Goal: Task Accomplishment & Management: Manage account settings

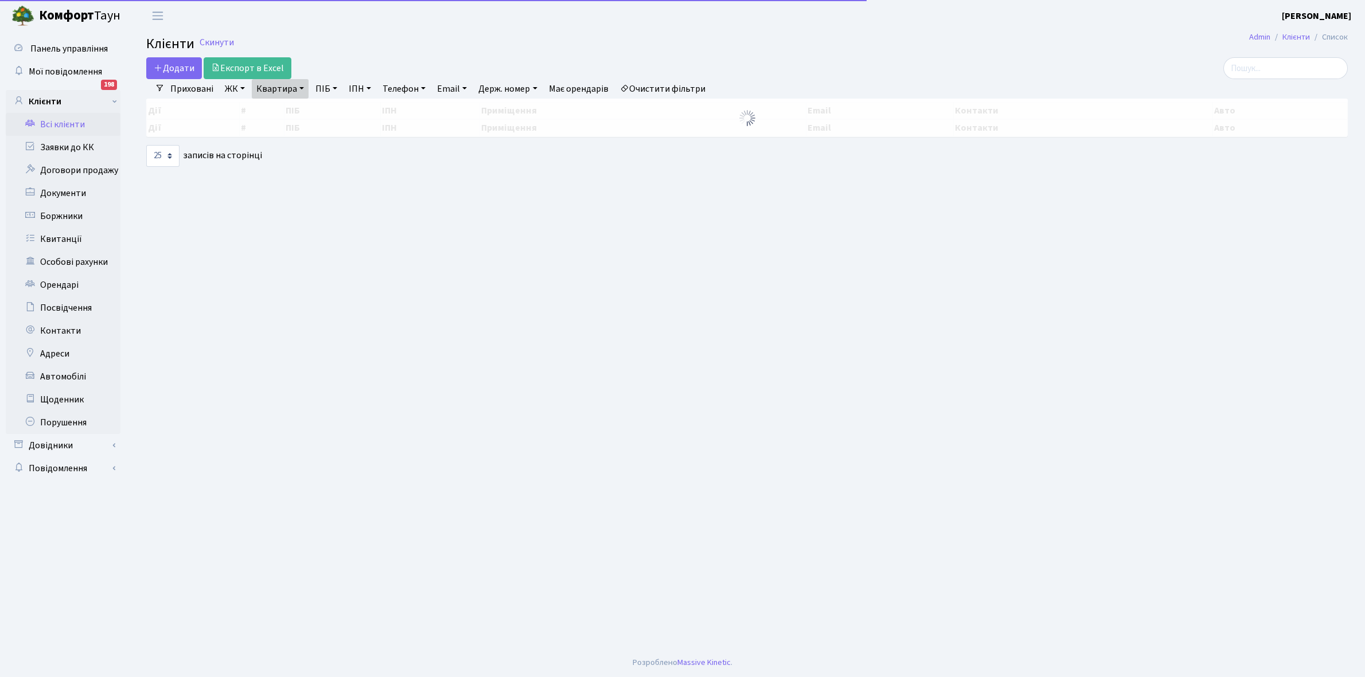
select select "25"
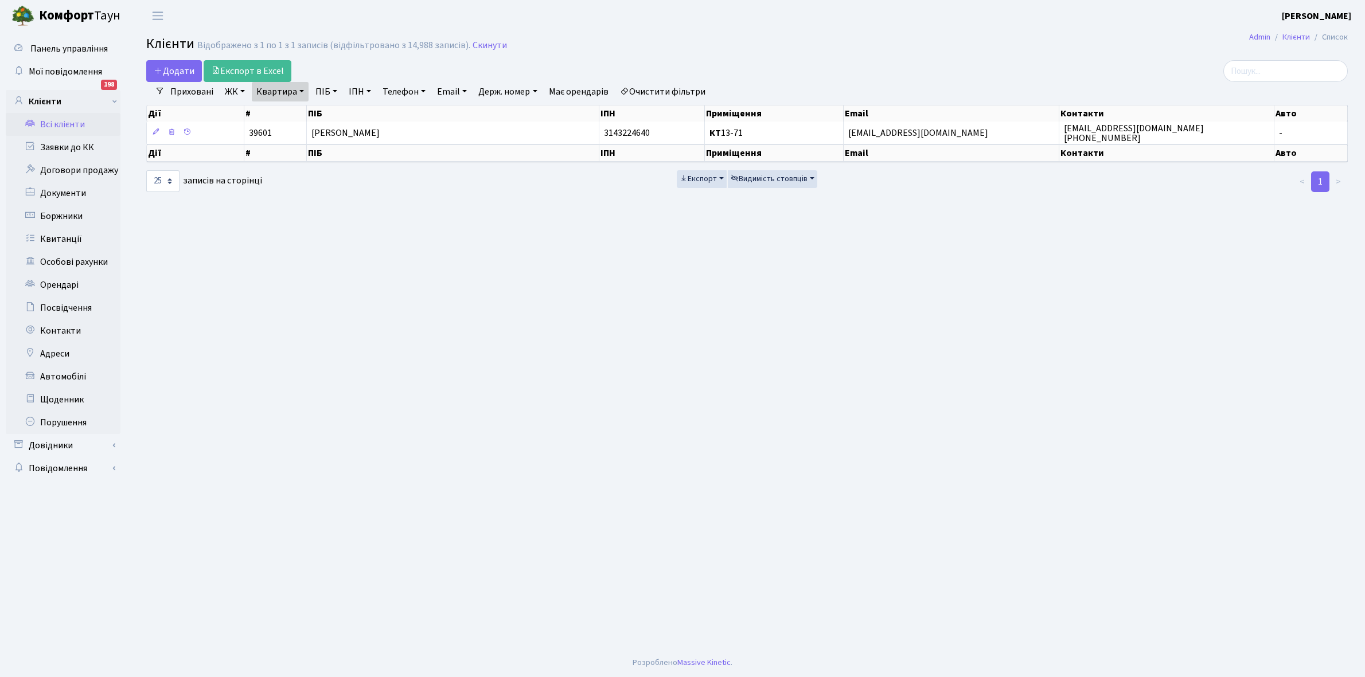
click at [303, 89] on link "Квартира" at bounding box center [280, 91] width 57 height 19
click at [296, 114] on input "13-71" at bounding box center [285, 114] width 67 height 22
type input "1"
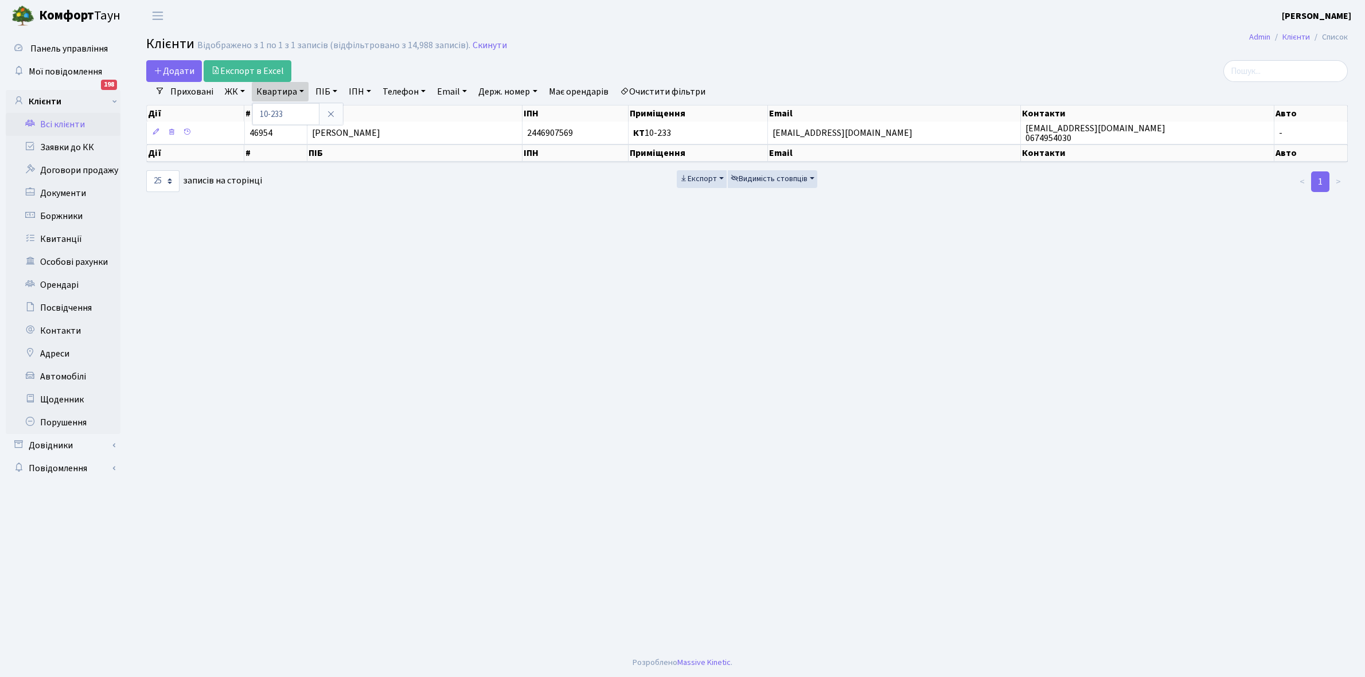
click at [671, 88] on link "Очистити фільтри" at bounding box center [662, 91] width 95 height 19
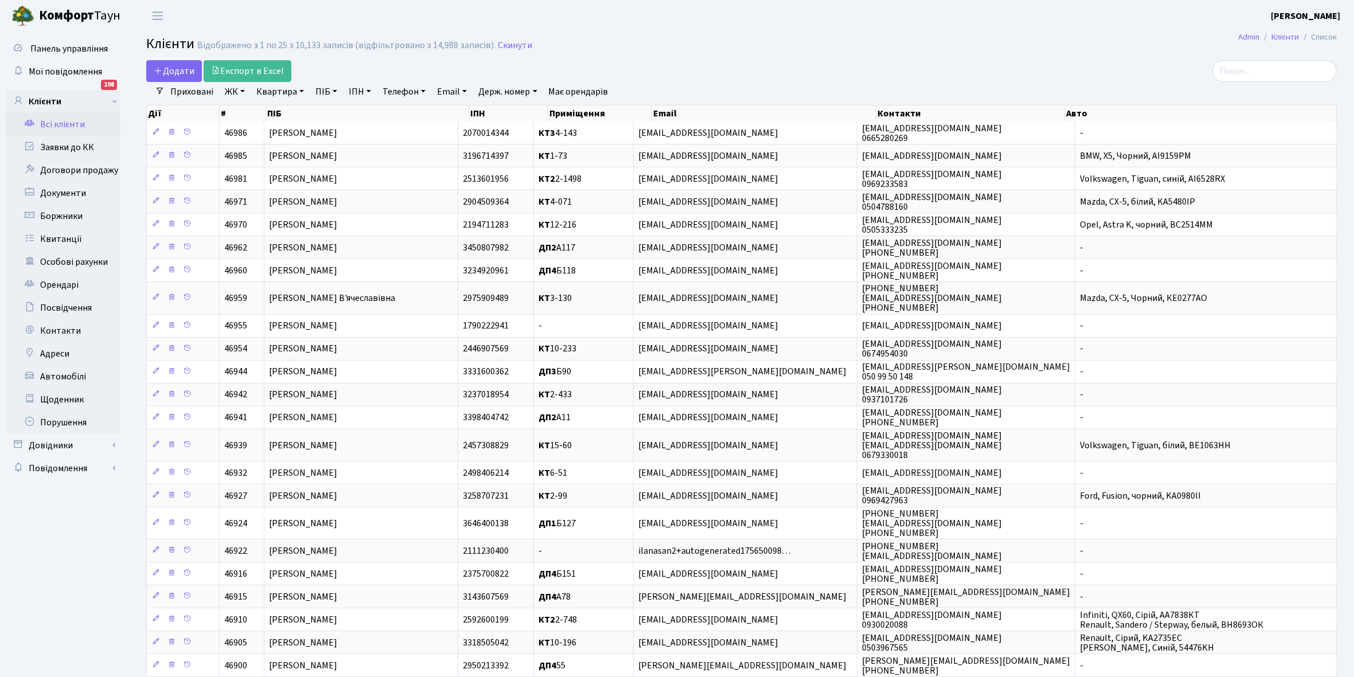
click at [244, 88] on link "ЖК" at bounding box center [234, 91] width 29 height 19
click at [301, 133] on li "КТ, вул. Регенераторна, 4" at bounding box center [291, 132] width 139 height 20
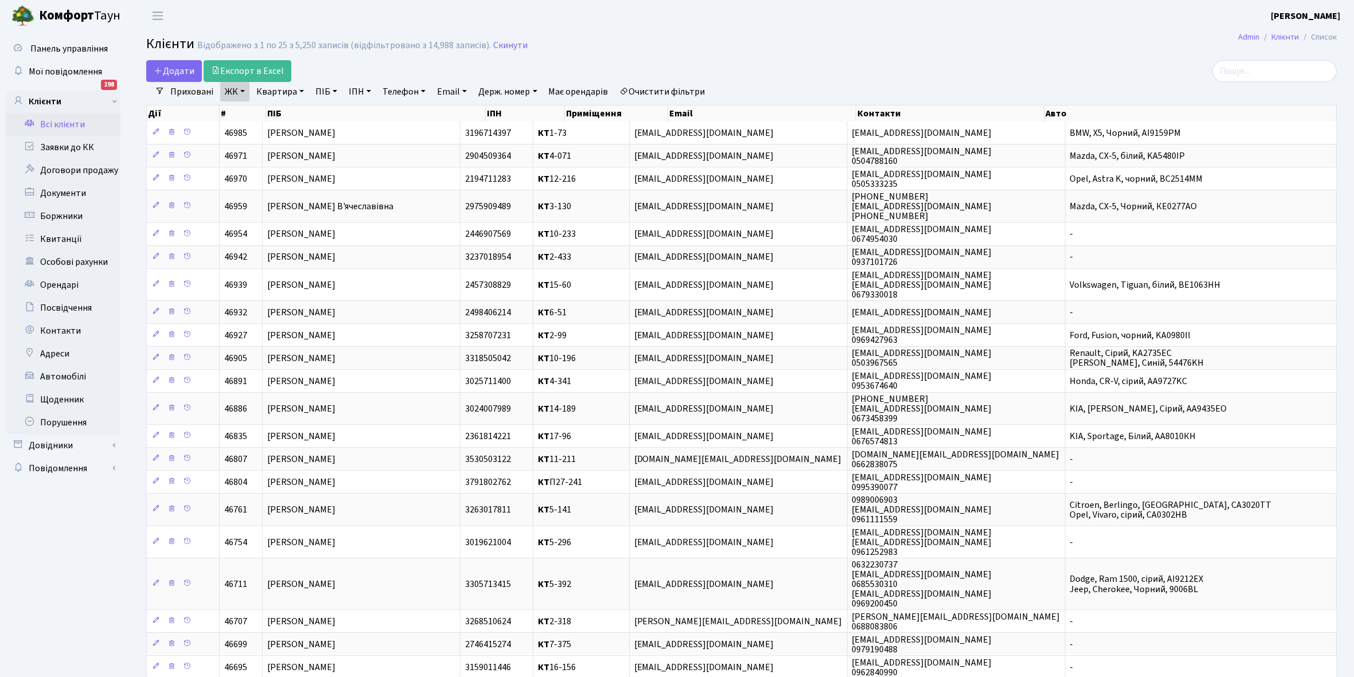
click at [302, 89] on link "Квартира" at bounding box center [280, 91] width 57 height 19
click at [279, 110] on input "text" at bounding box center [285, 114] width 67 height 22
type input "10-233"
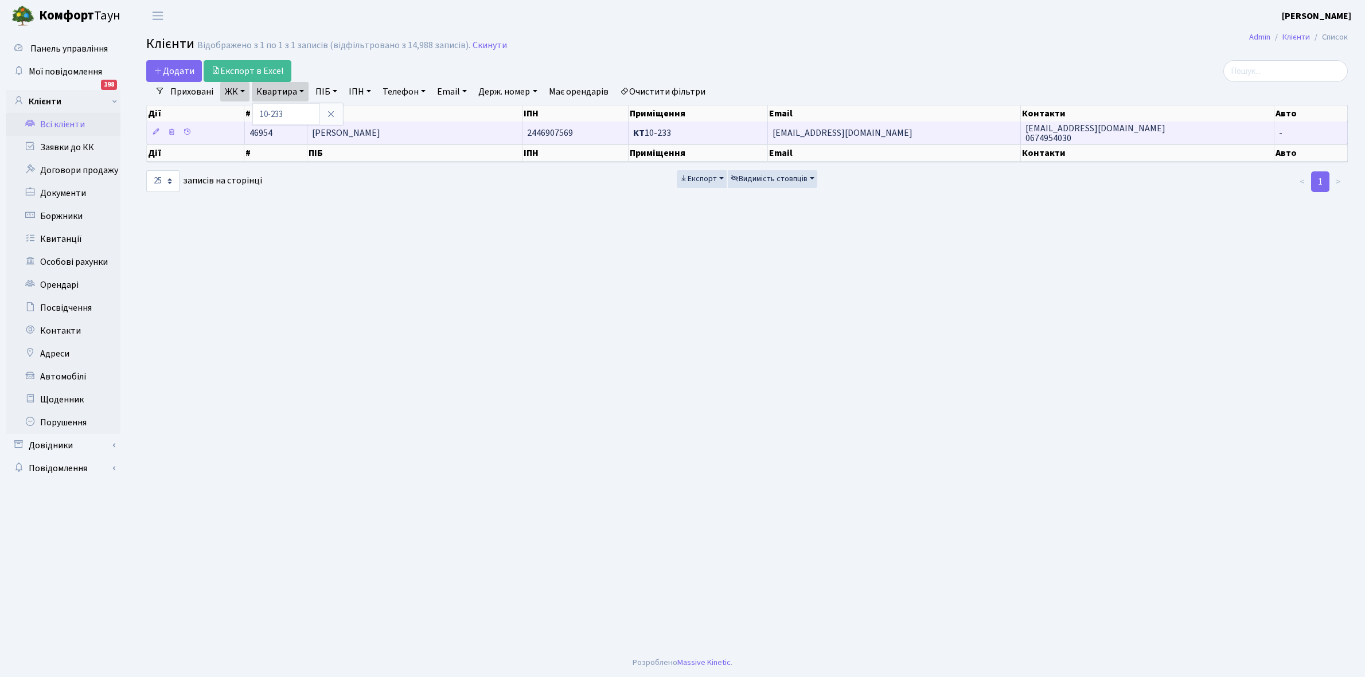
click at [380, 139] on span "Мельник Надія Василівна" at bounding box center [346, 133] width 68 height 13
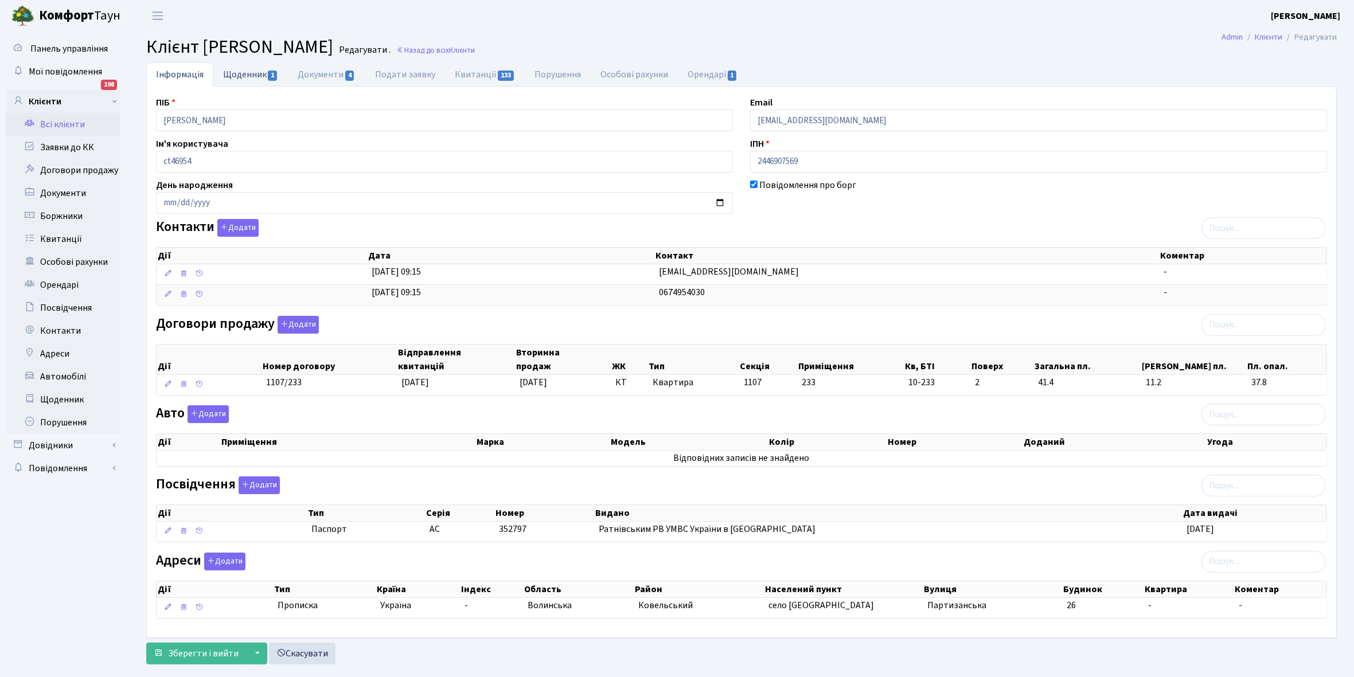
click at [232, 72] on link "Щоденник 1" at bounding box center [250, 74] width 75 height 24
select select "25"
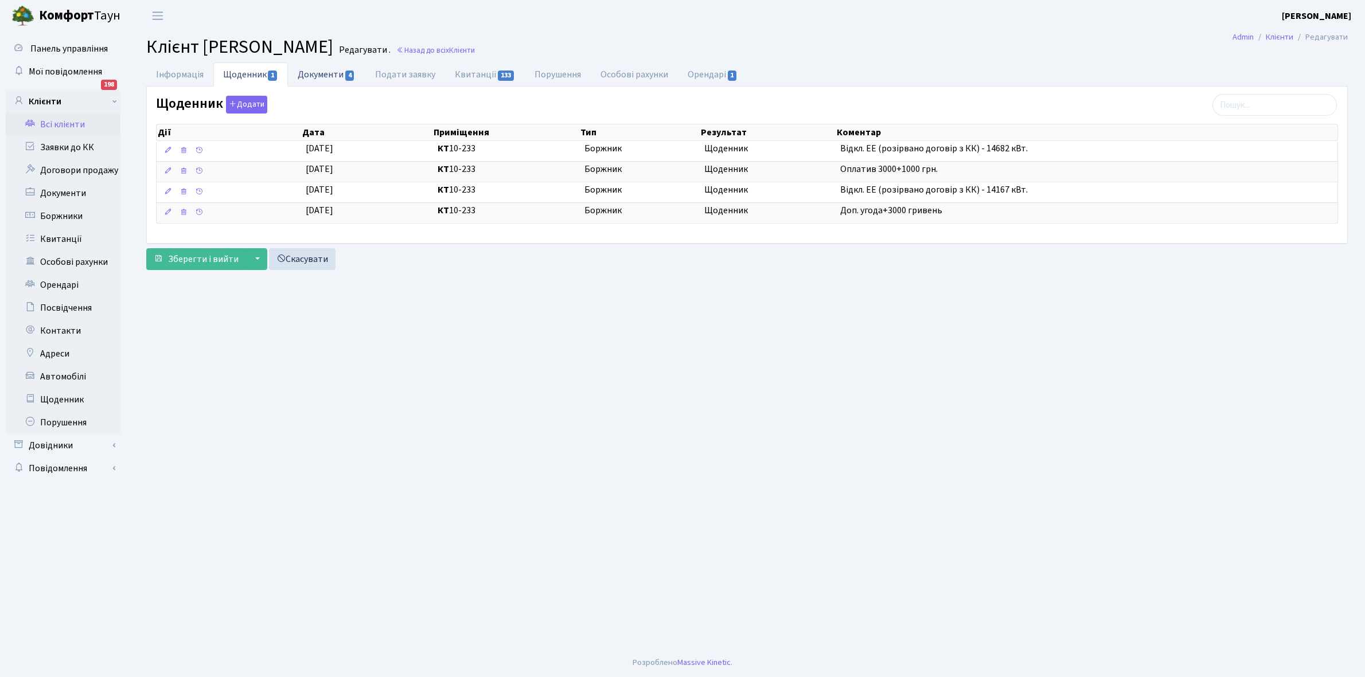
click at [307, 76] on link "Документи 4" at bounding box center [326, 74] width 77 height 24
select select "25"
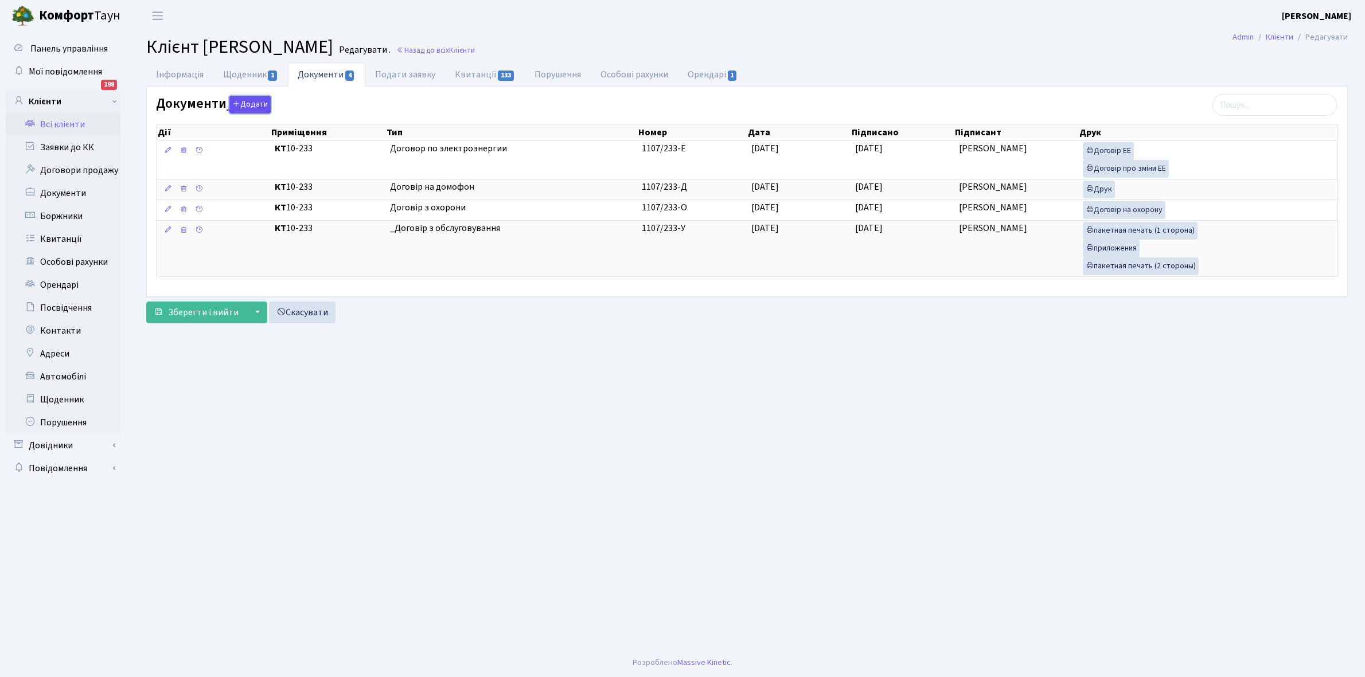
click at [245, 106] on button "Додати" at bounding box center [249, 105] width 41 height 18
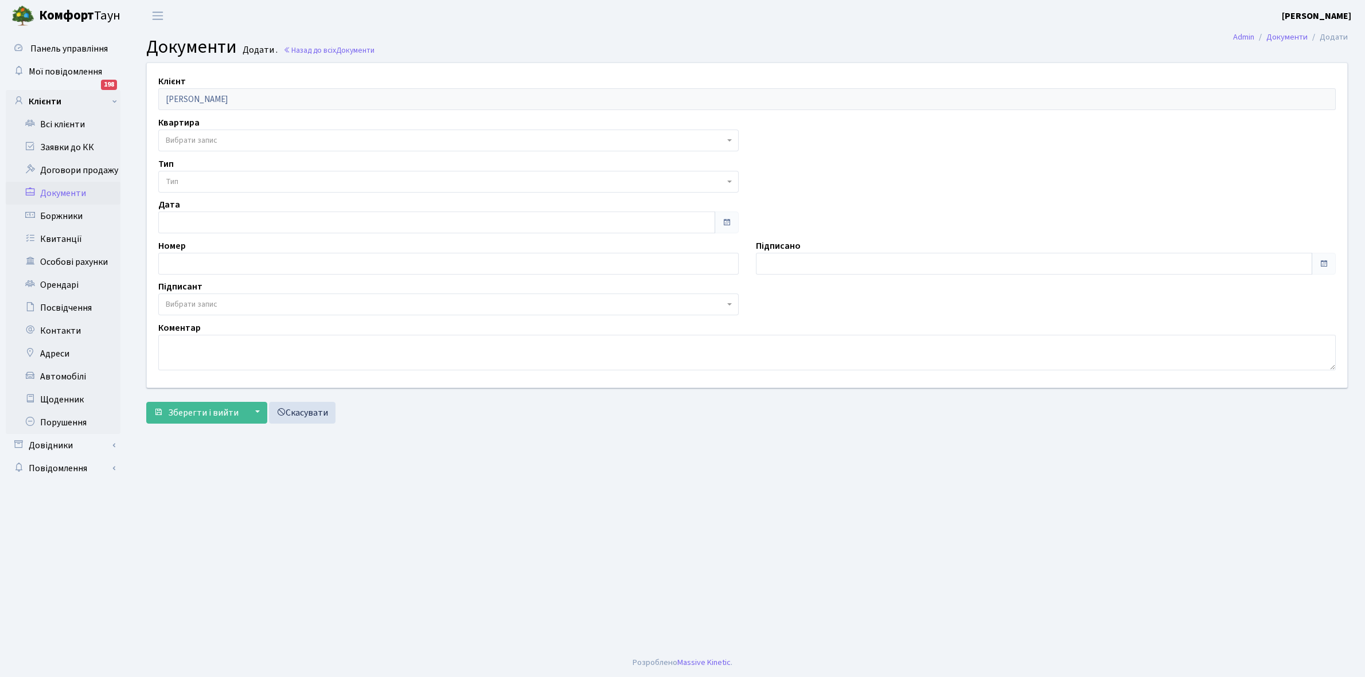
click at [221, 136] on span "Вибрати запис" at bounding box center [445, 140] width 558 height 11
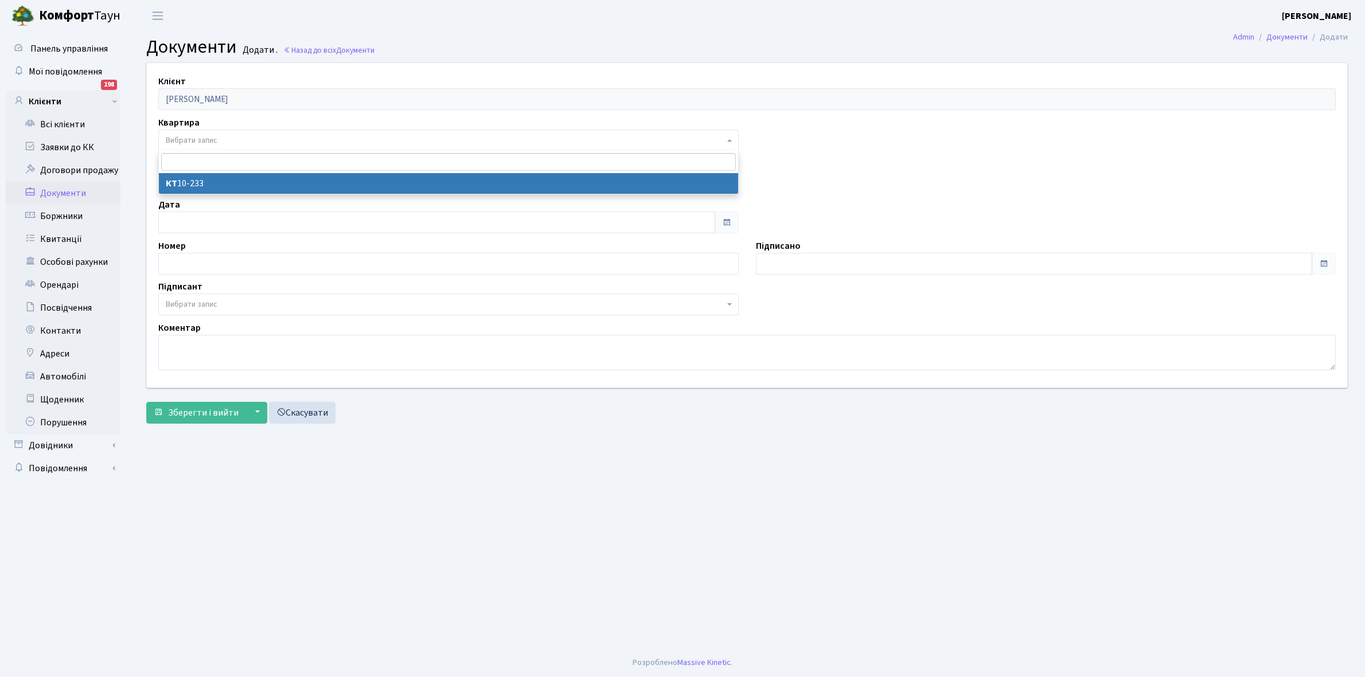
select select "178640"
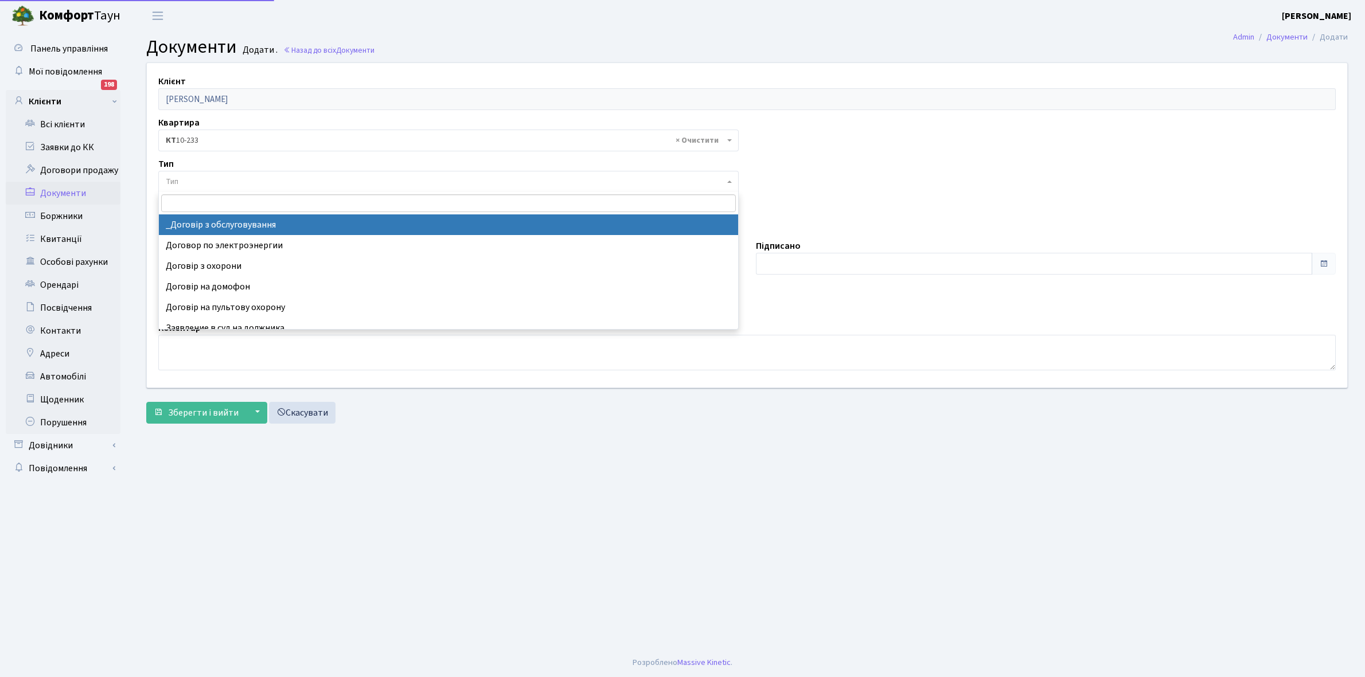
click at [217, 183] on span "Тип" at bounding box center [445, 181] width 558 height 11
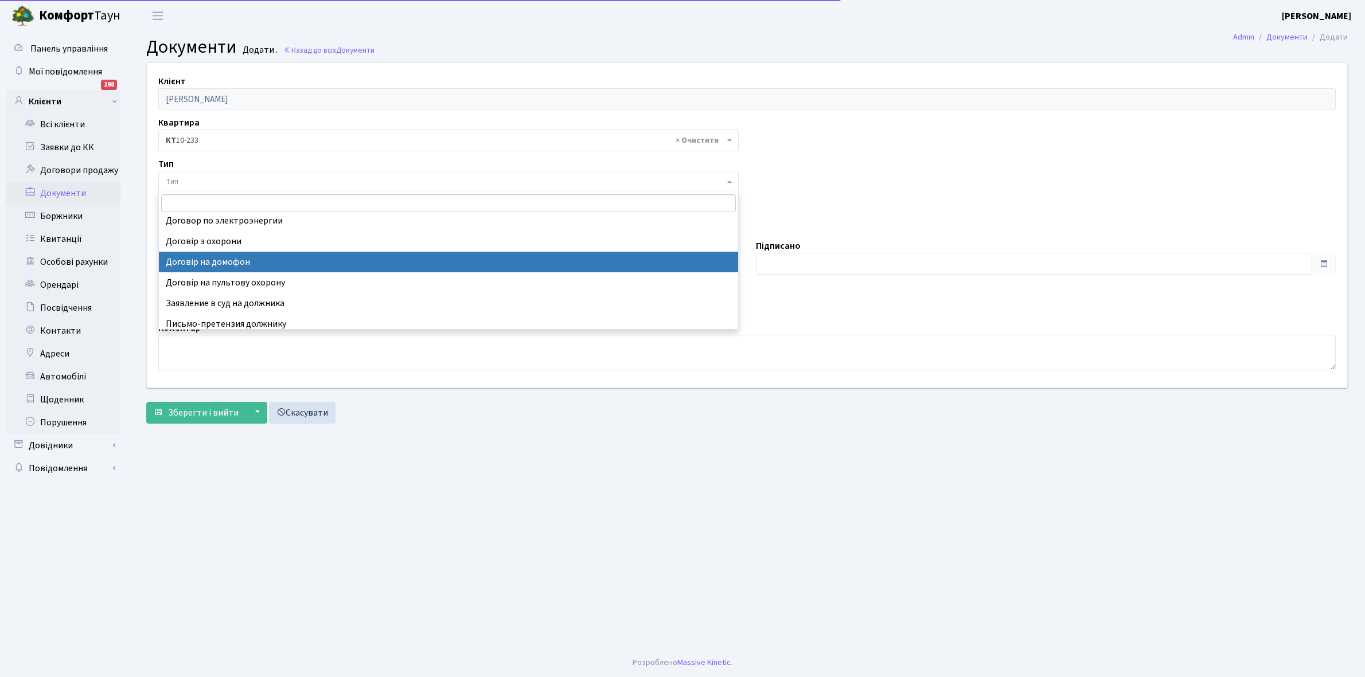
scroll to position [29, 0]
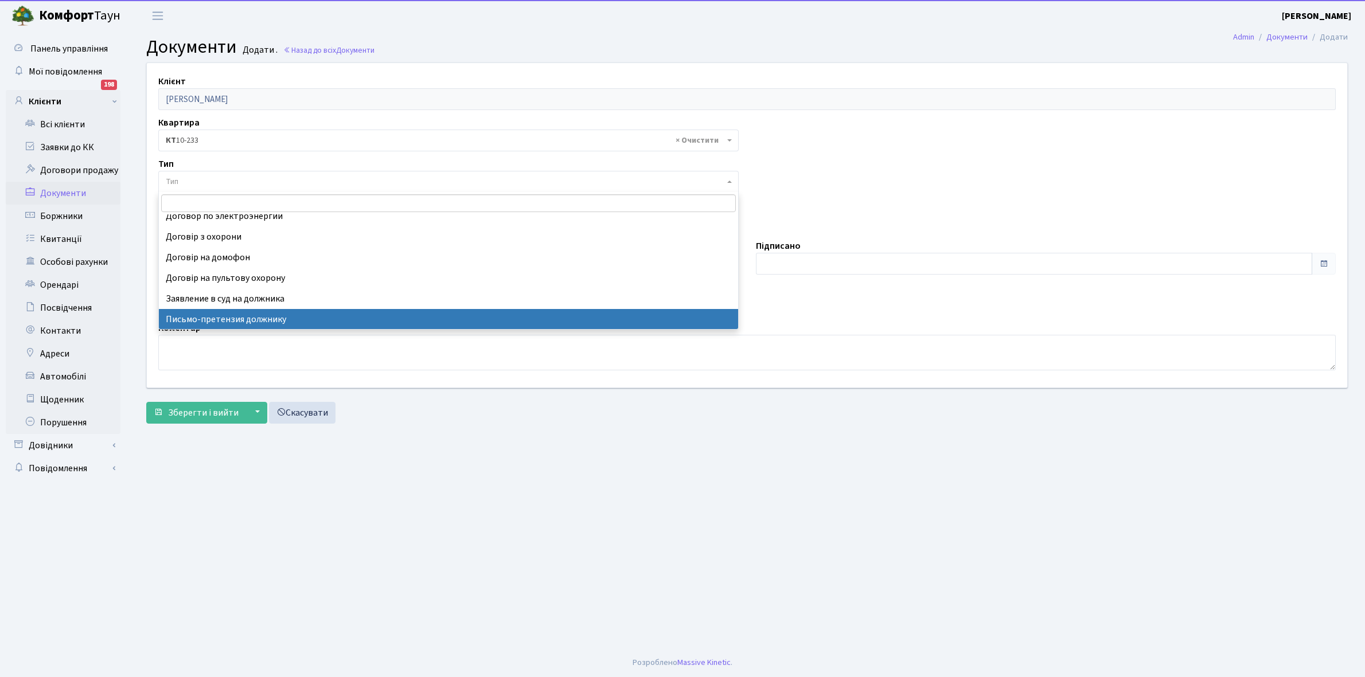
select select "275"
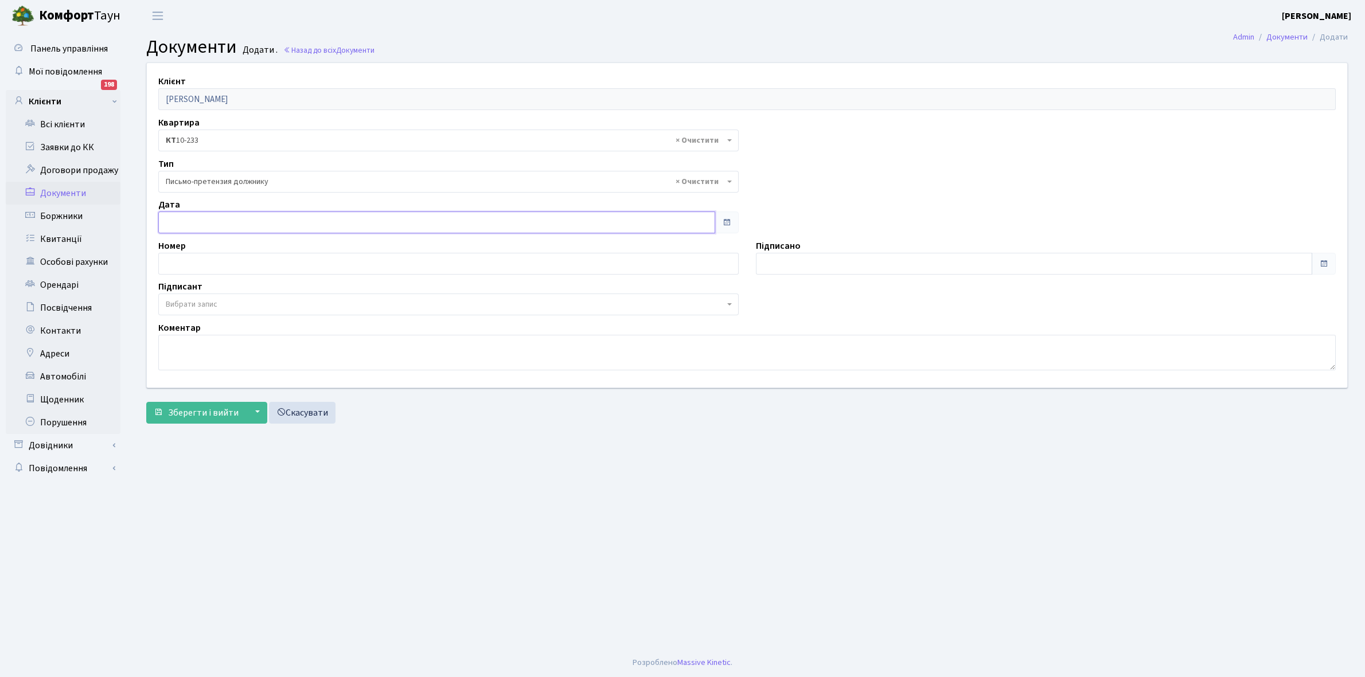
type input "11.09.2025"
click at [178, 224] on input "11.09.2025" at bounding box center [436, 223] width 557 height 22
click at [239, 307] on td "11" at bounding box center [239, 308] width 22 height 20
click at [199, 261] on input "text" at bounding box center [448, 264] width 580 height 22
click at [374, 330] on div "Коментар" at bounding box center [747, 345] width 1194 height 49
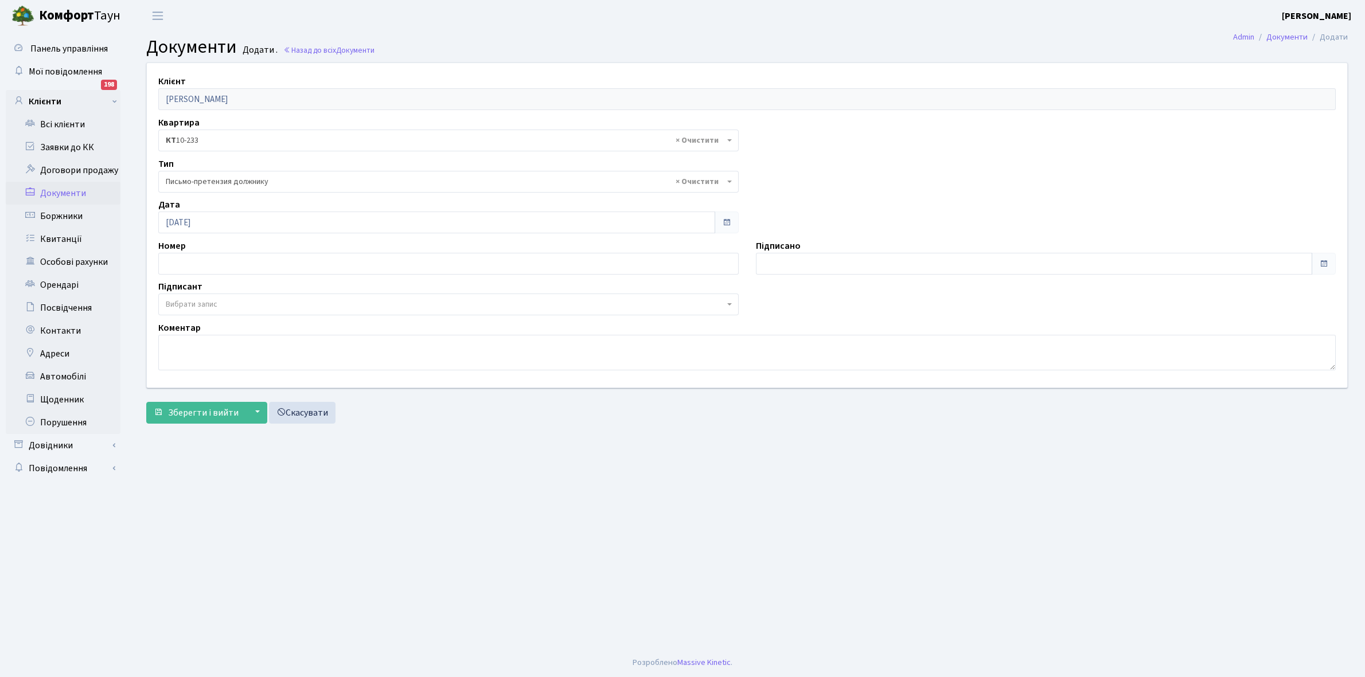
click at [260, 305] on span "Вибрати запис" at bounding box center [445, 304] width 558 height 11
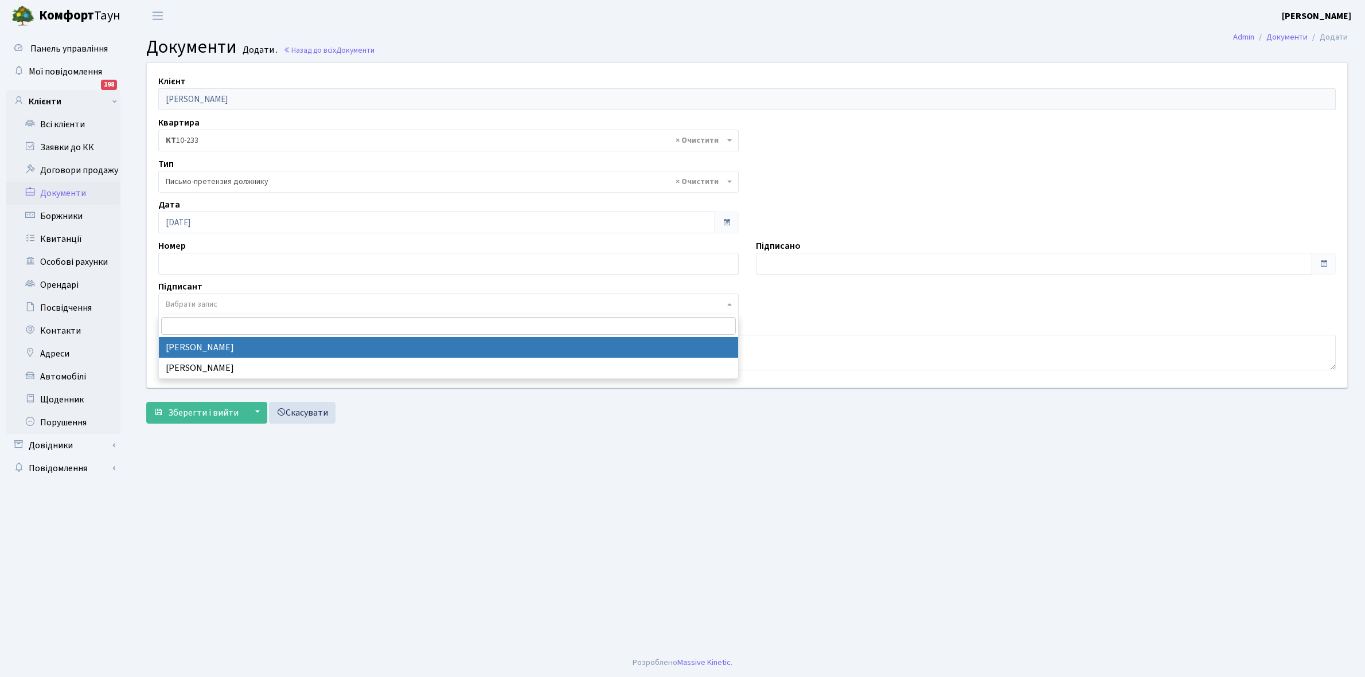
select select "74"
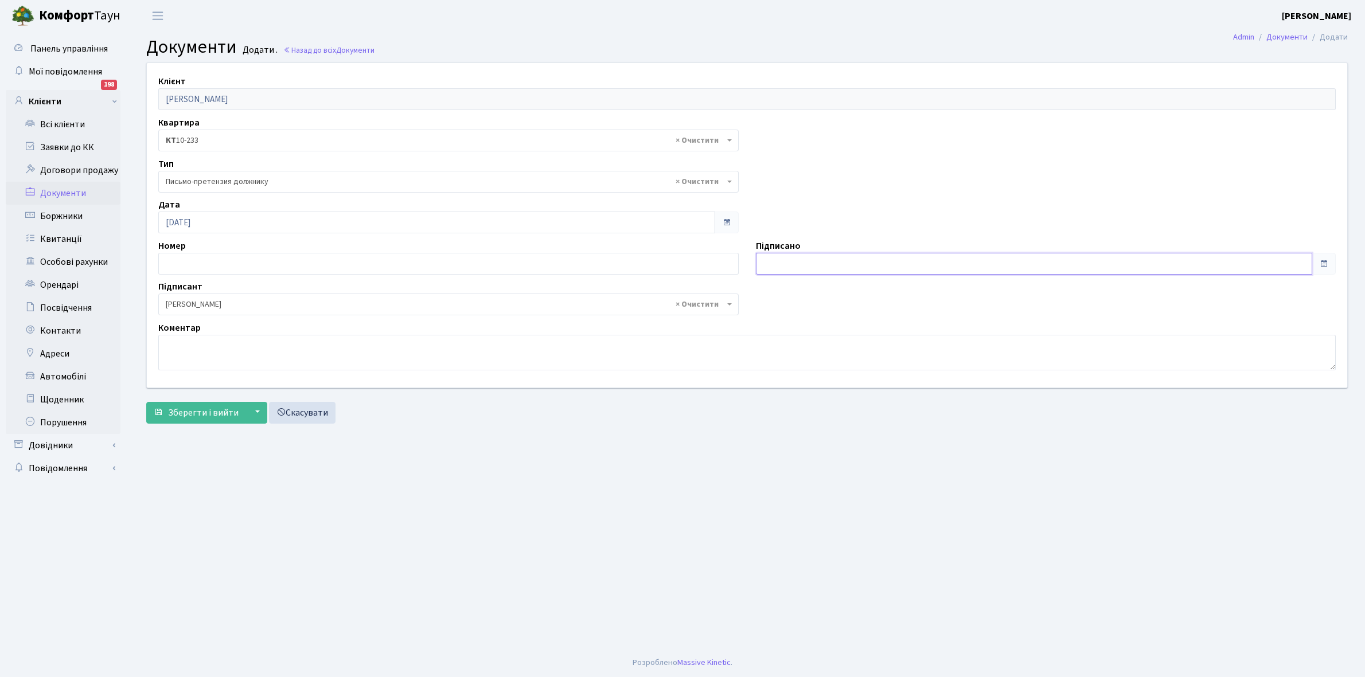
type input "11.09.2025"
click at [783, 260] on input "11.09.2025" at bounding box center [1034, 264] width 557 height 22
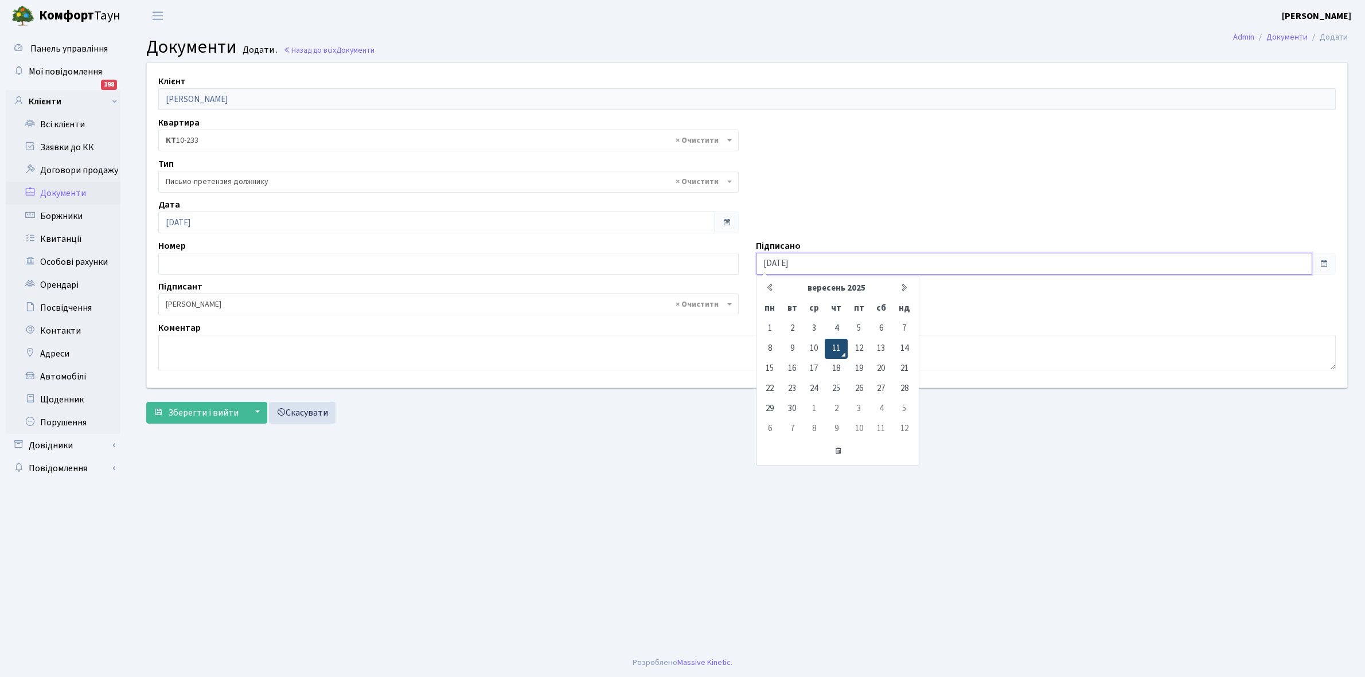
click at [836, 346] on td "11" at bounding box center [835, 349] width 22 height 20
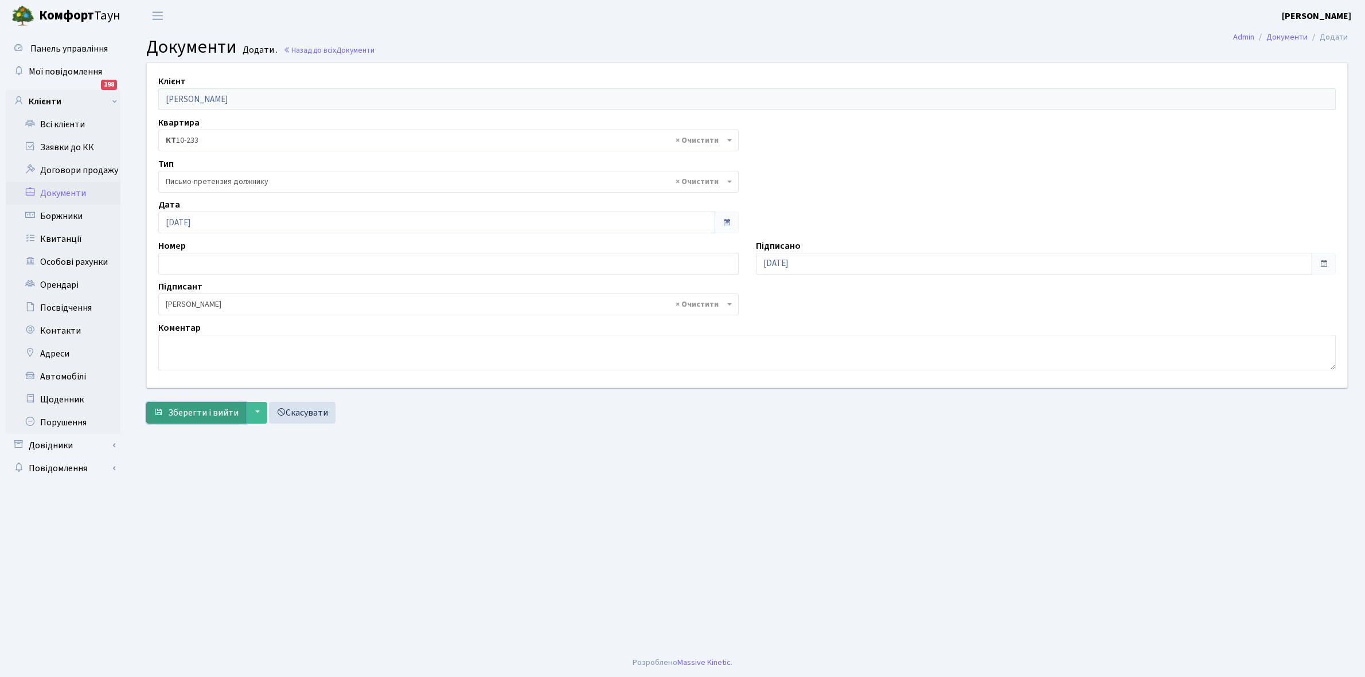
click at [216, 413] on span "Зберегти і вийти" at bounding box center [203, 413] width 71 height 13
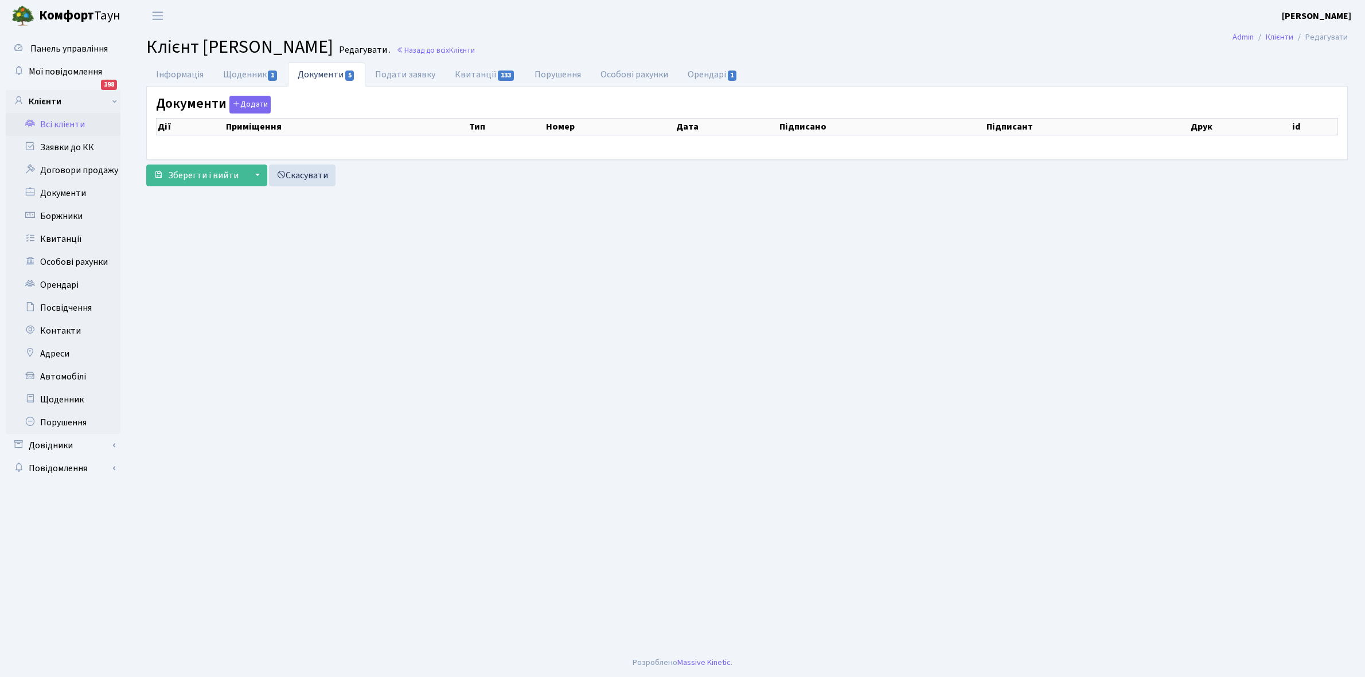
select select "25"
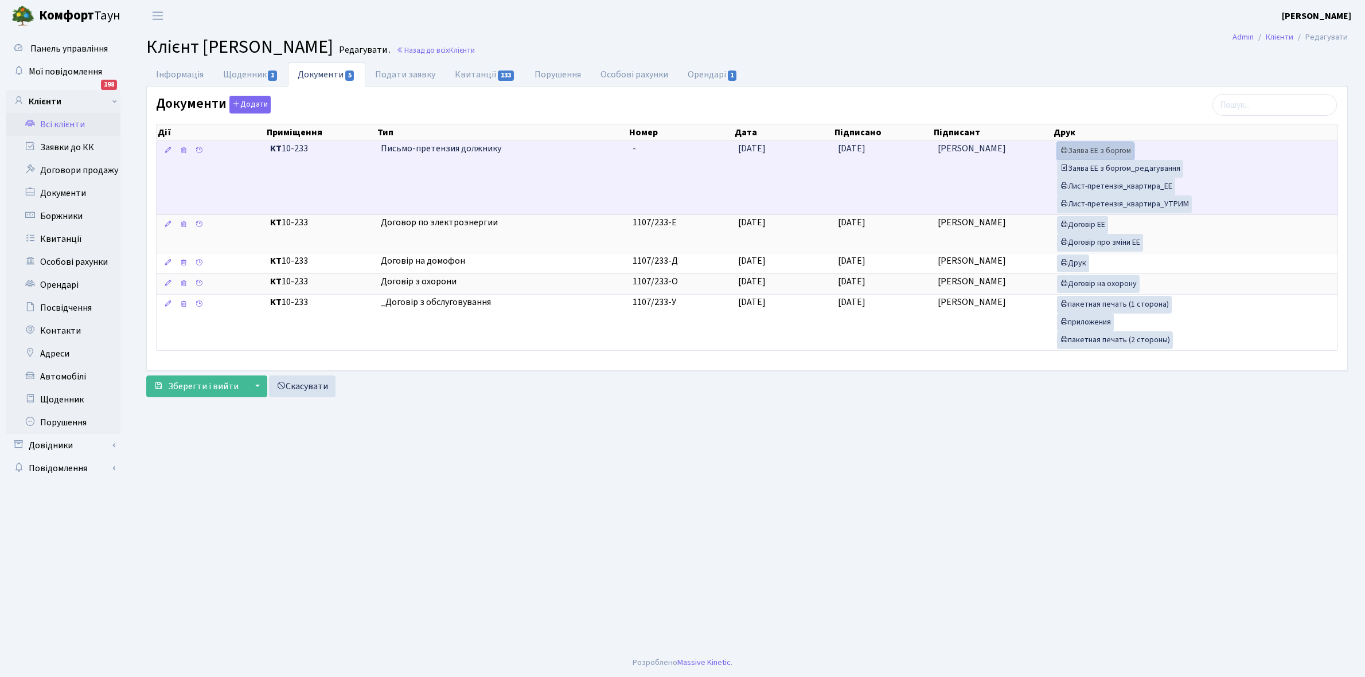
click at [1093, 151] on link "Заява ЕЕ з боргом" at bounding box center [1095, 151] width 77 height 18
click at [1114, 166] on link "Заява ЕЕ з боргом_редагування" at bounding box center [1120, 169] width 126 height 18
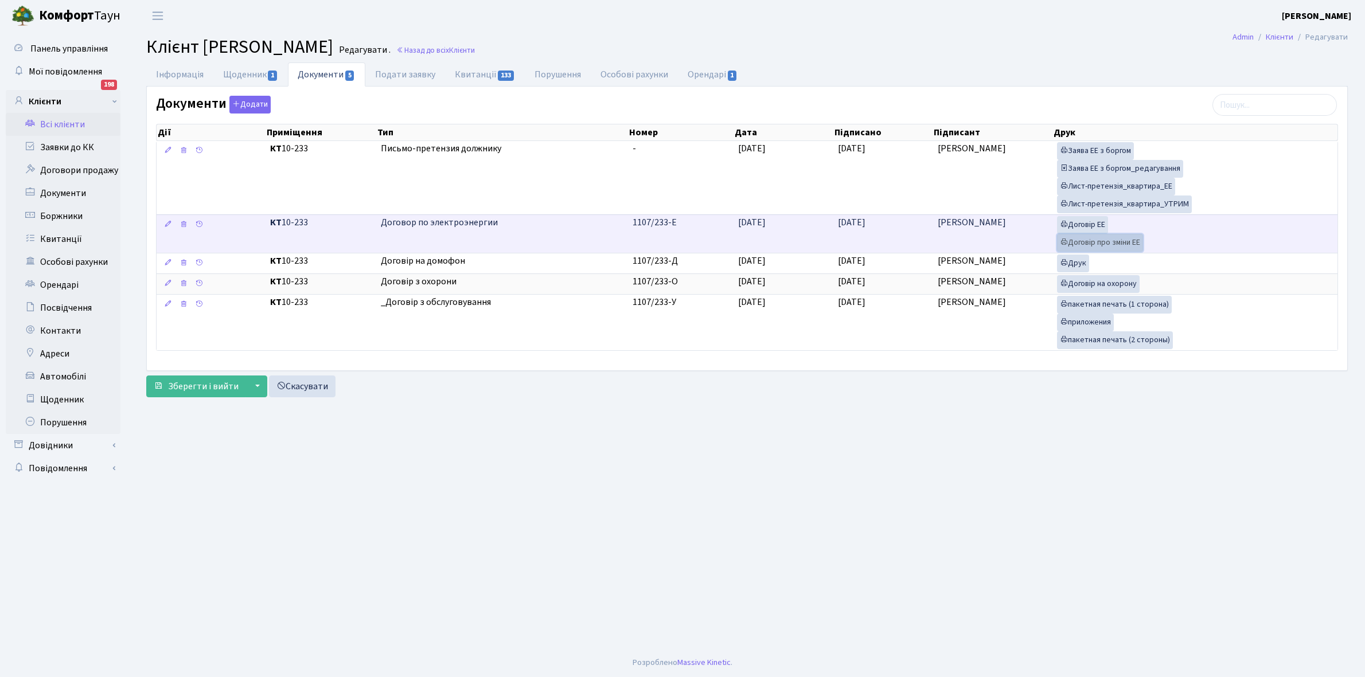
click at [1105, 244] on link "Договір про зміни ЕЕ" at bounding box center [1100, 243] width 86 height 18
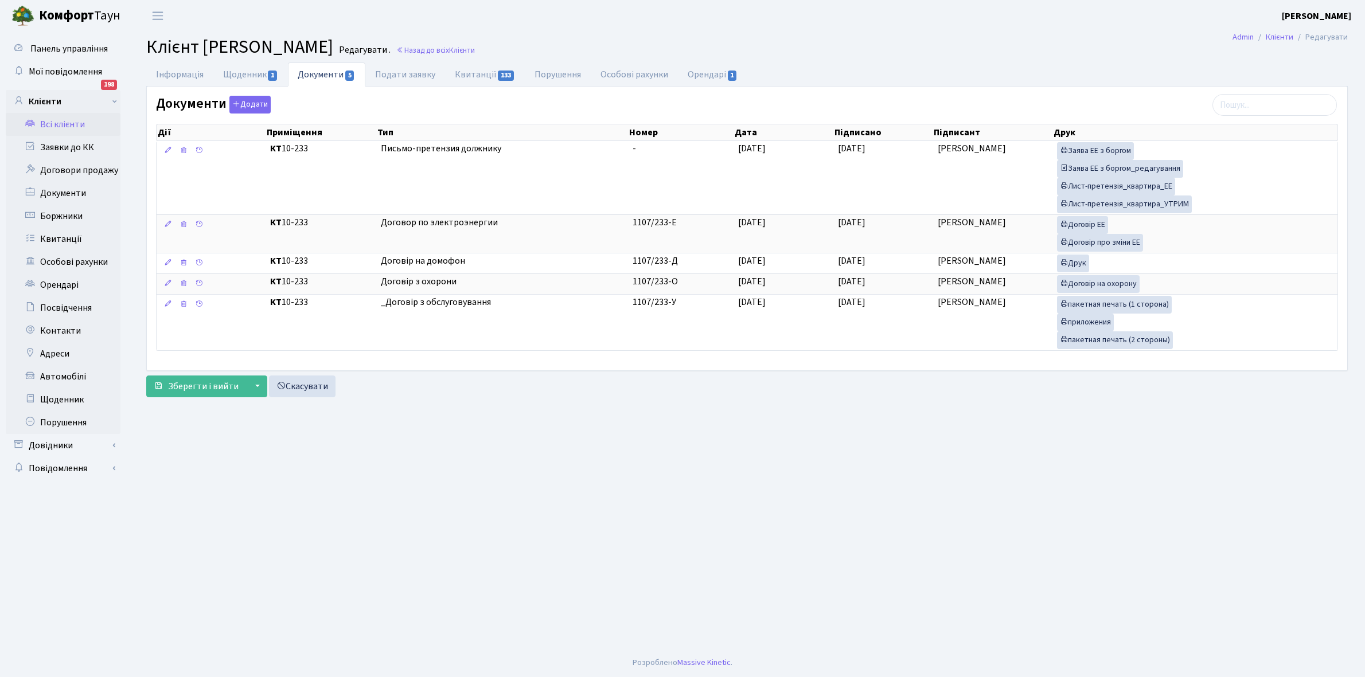
click at [63, 124] on link "Всі клієнти" at bounding box center [63, 124] width 115 height 23
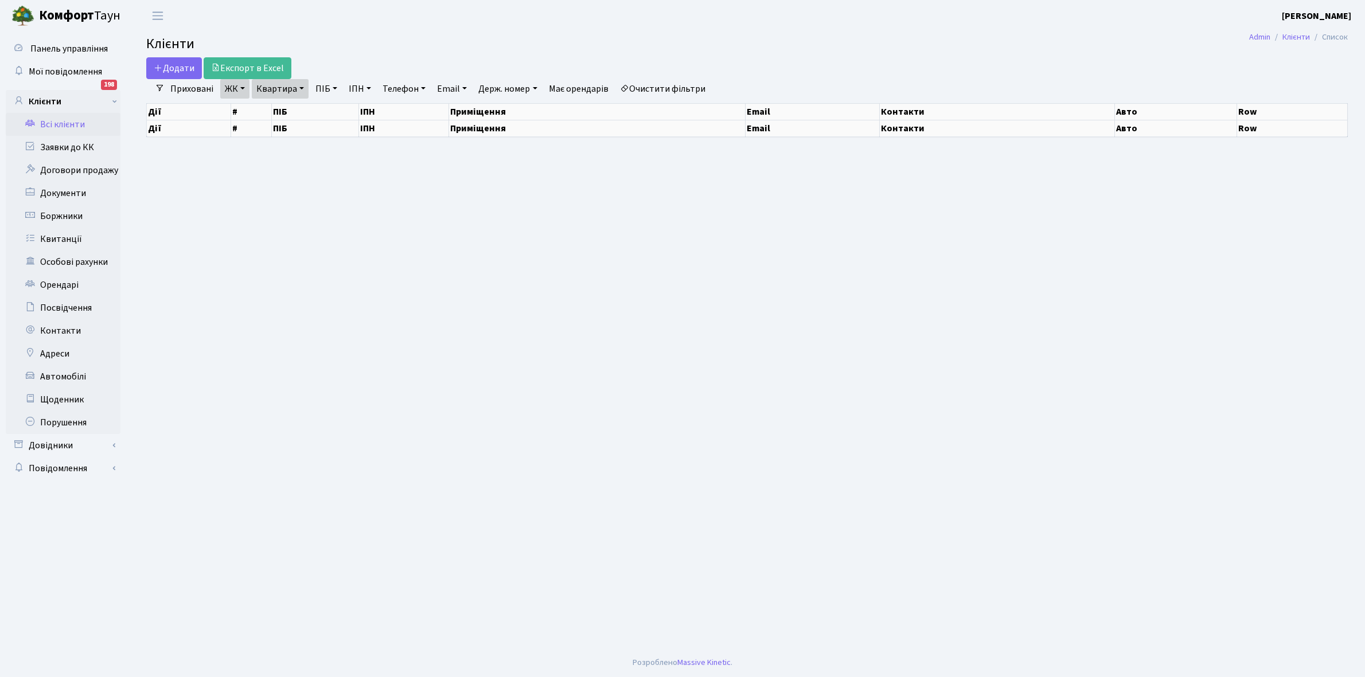
select select "25"
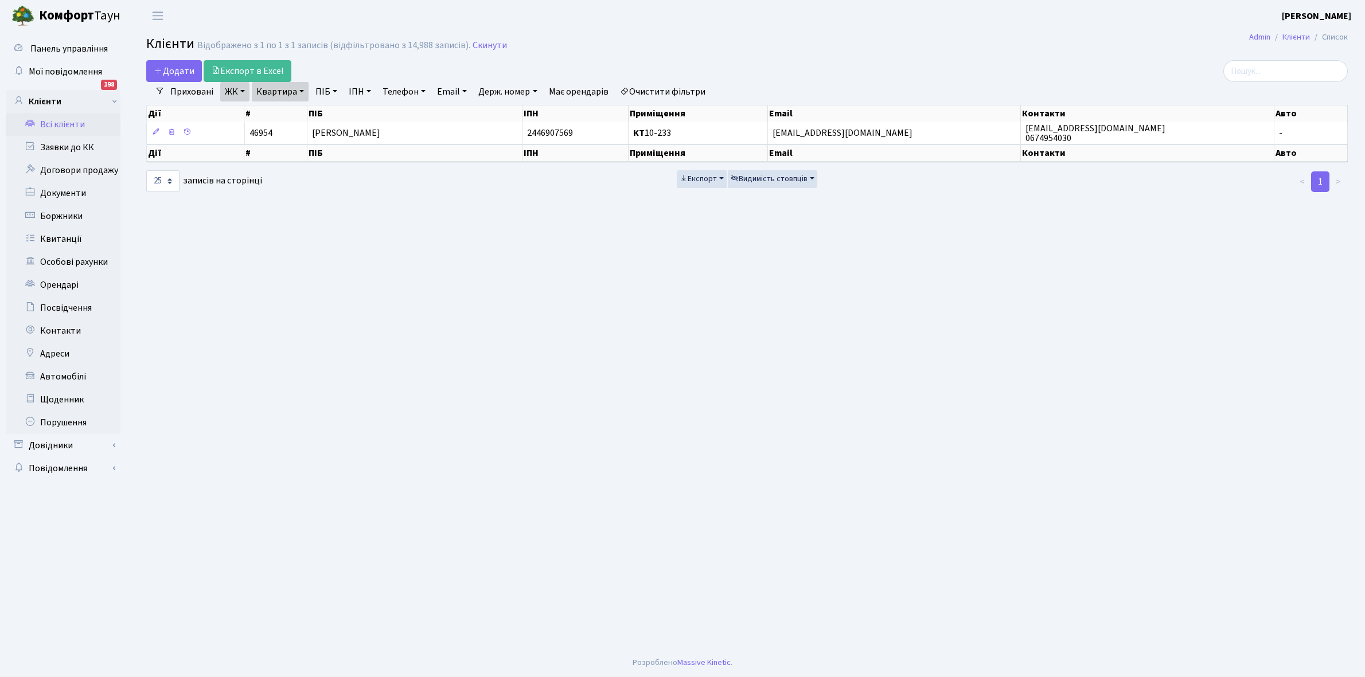
click at [654, 97] on link "Очистити фільтри" at bounding box center [662, 91] width 95 height 19
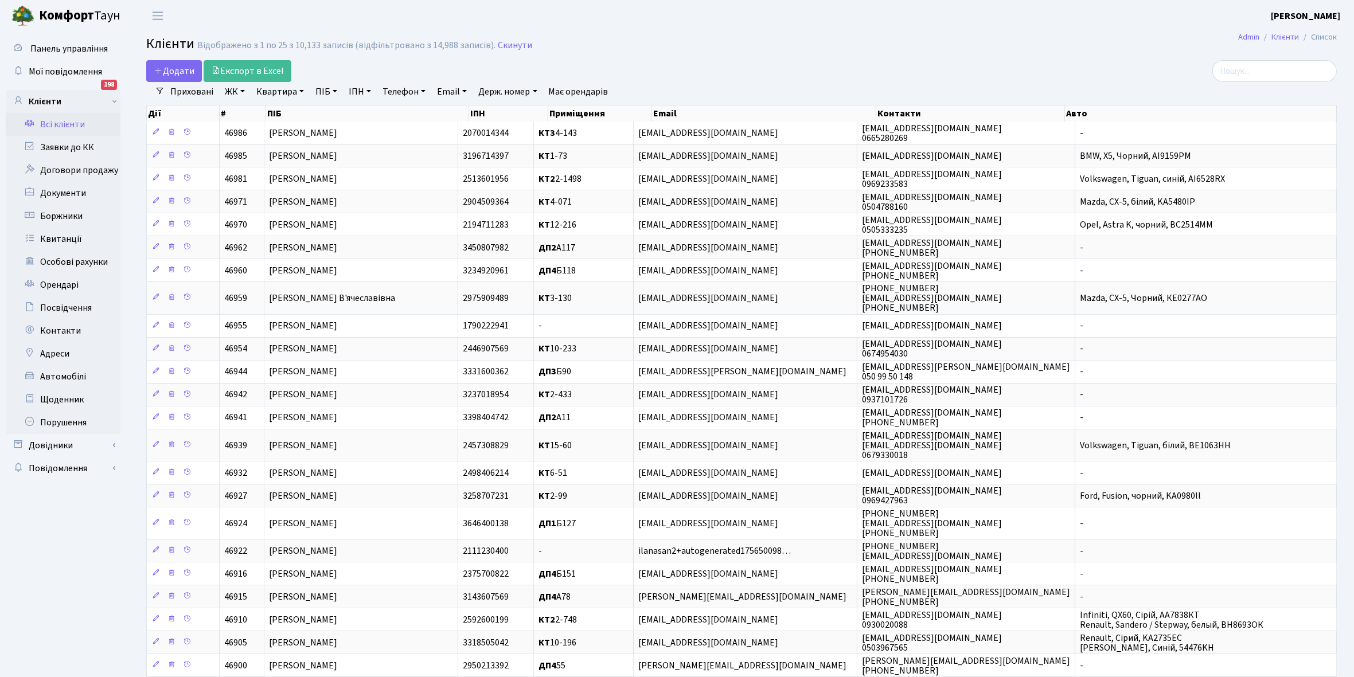
click at [243, 92] on link "ЖК" at bounding box center [234, 91] width 29 height 19
click at [295, 194] on li "КТ7, вул. [PERSON_NAME][STREET_ADDRESS]" at bounding box center [291, 210] width 139 height 33
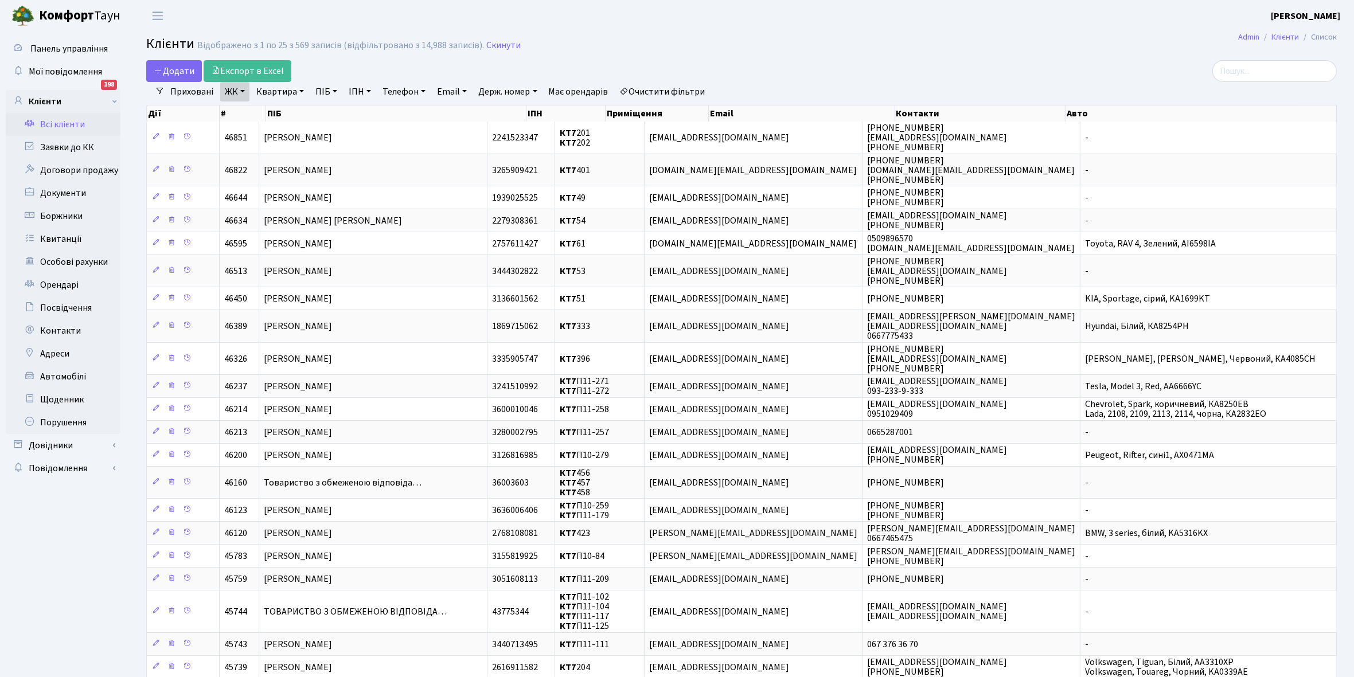
click at [299, 91] on link "Квартира" at bounding box center [280, 91] width 57 height 19
click at [282, 115] on input "text" at bounding box center [285, 114] width 67 height 22
click at [669, 92] on link "Очистити фільтри" at bounding box center [662, 91] width 95 height 19
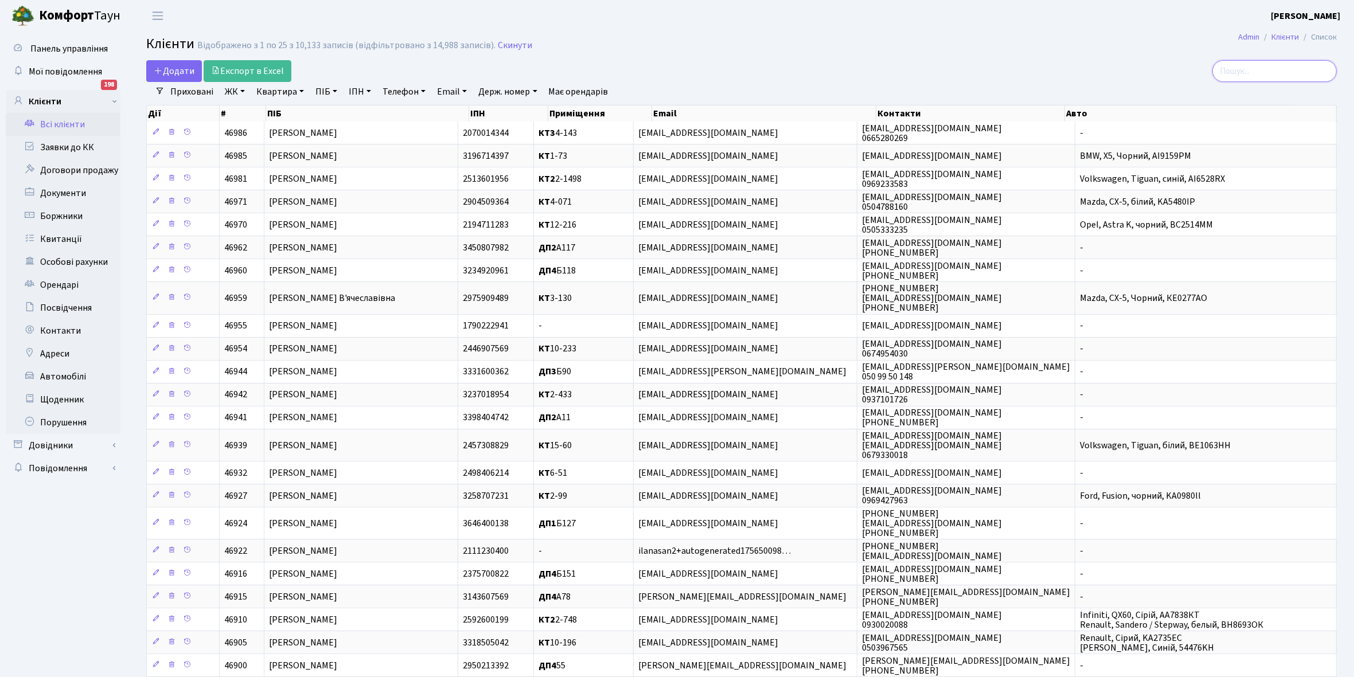
click at [1250, 67] on input "search" at bounding box center [1274, 71] width 124 height 22
click at [1256, 73] on input "search" at bounding box center [1274, 71] width 124 height 22
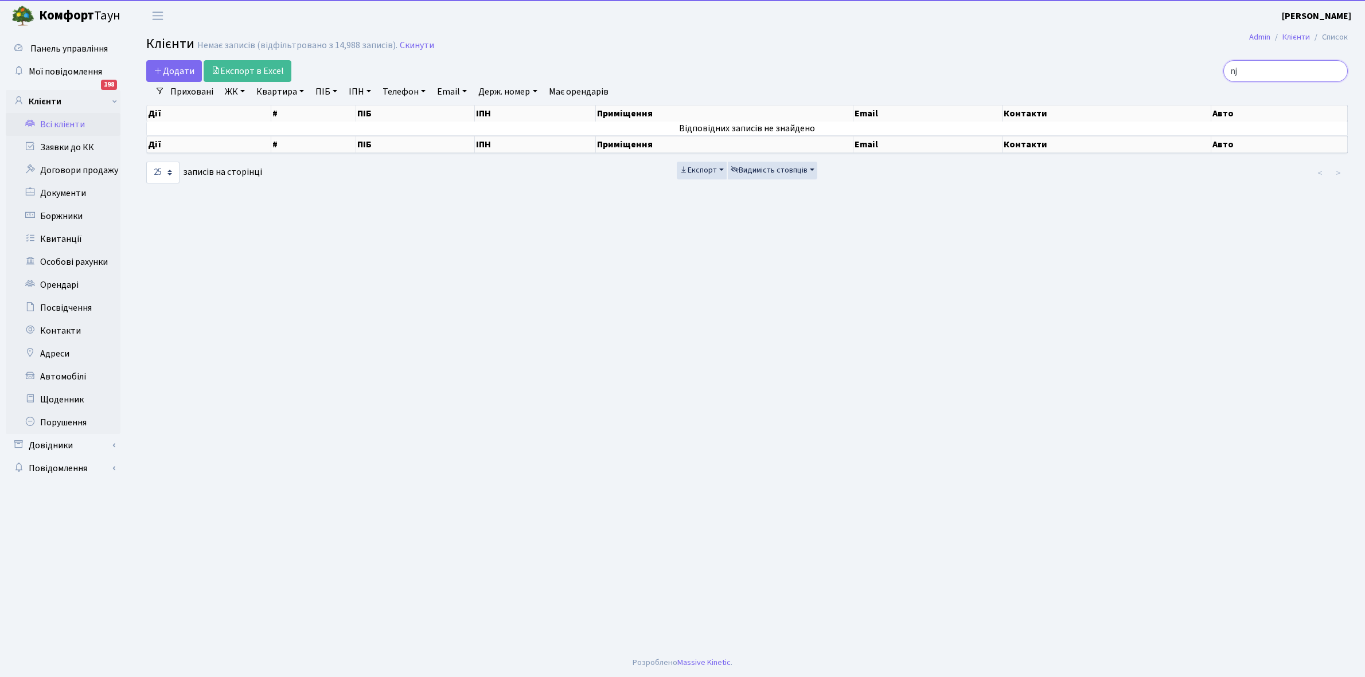
type input "n"
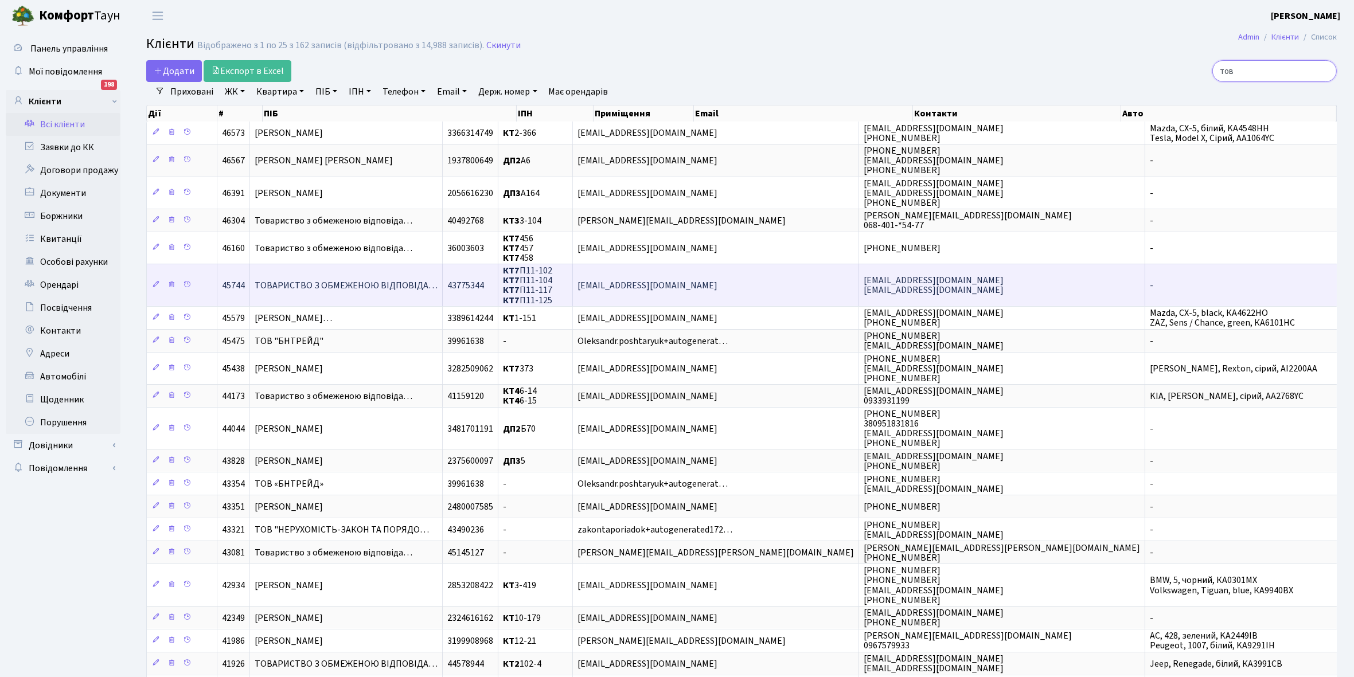
type input "тов"
click at [360, 286] on span "ТОВАРИСТВО З ОБМЕЖЕНОЮ ВІДПОВІДА…" at bounding box center [346, 285] width 183 height 13
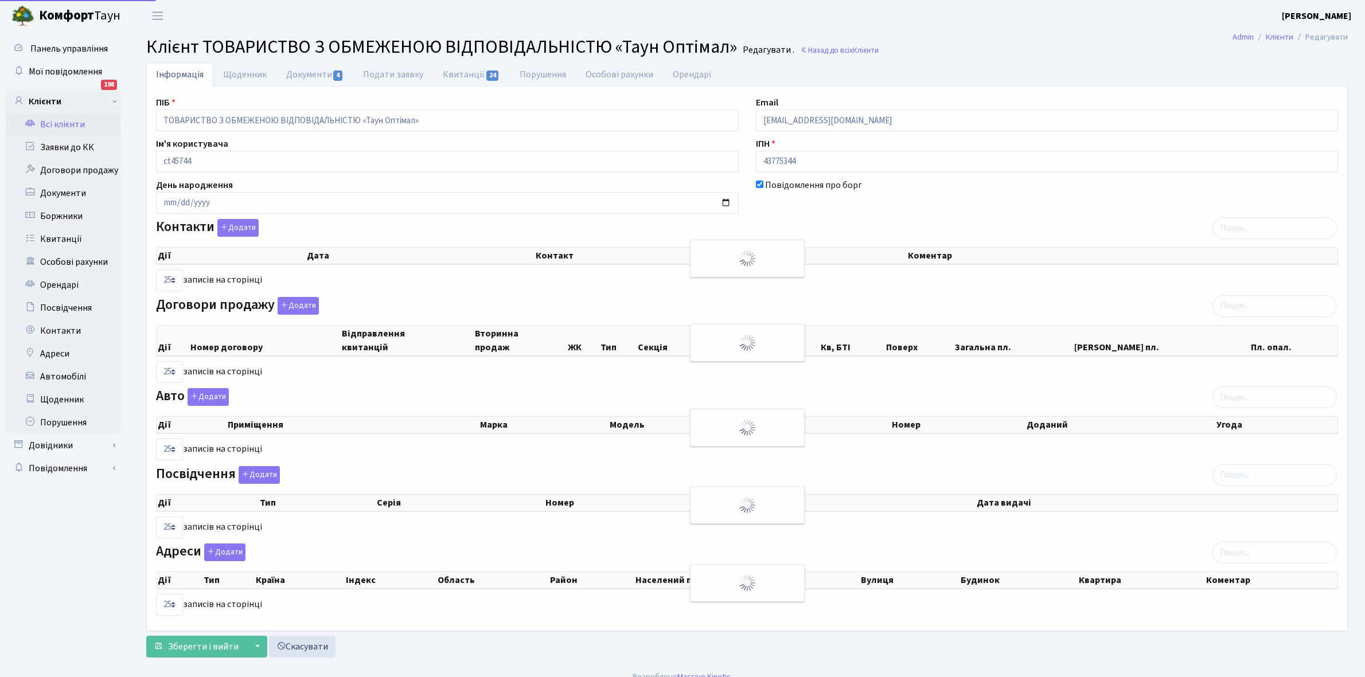
select select "25"
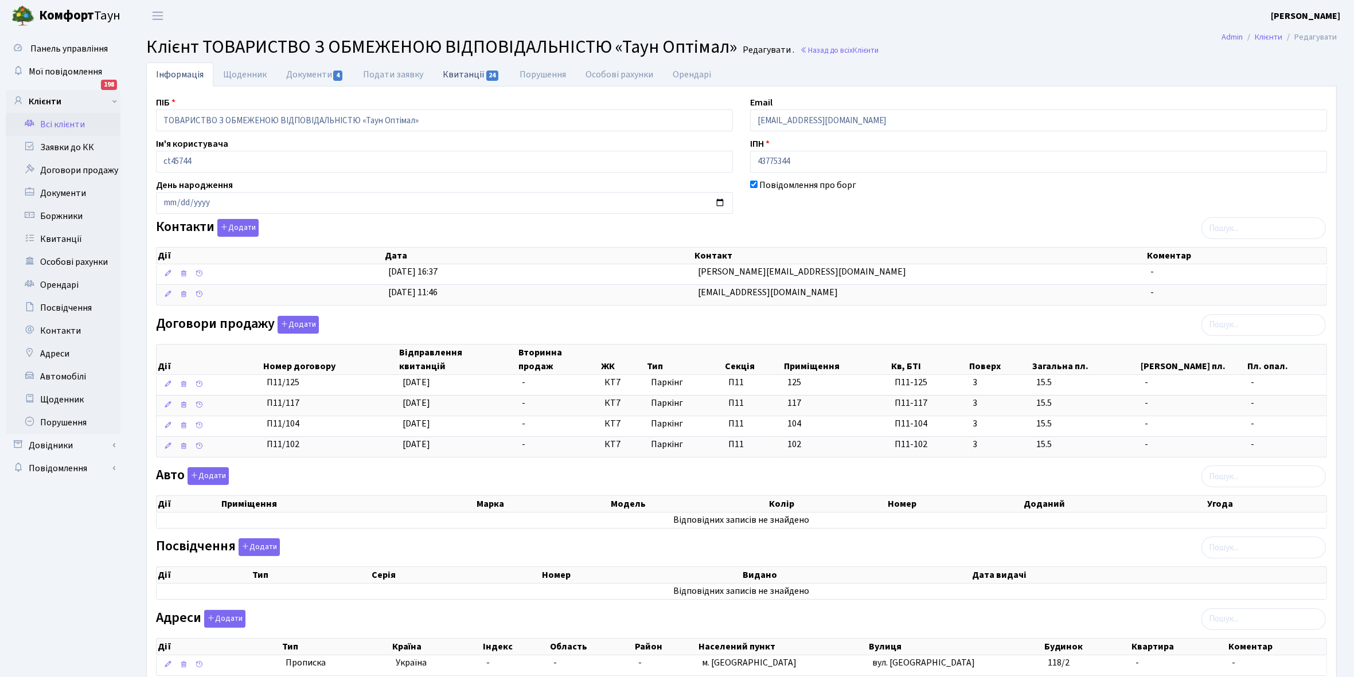
click at [459, 72] on link "Квитанції 24" at bounding box center [471, 74] width 76 height 24
select select "25"
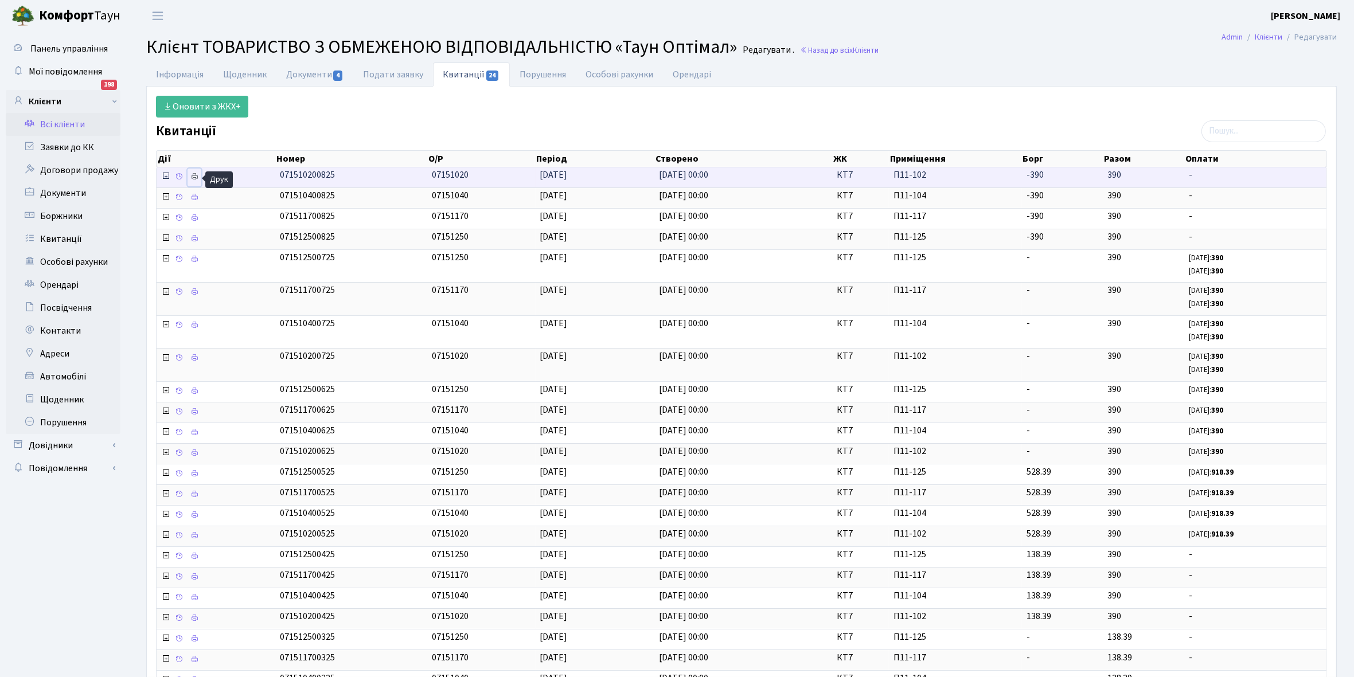
click at [194, 179] on icon at bounding box center [194, 177] width 8 height 8
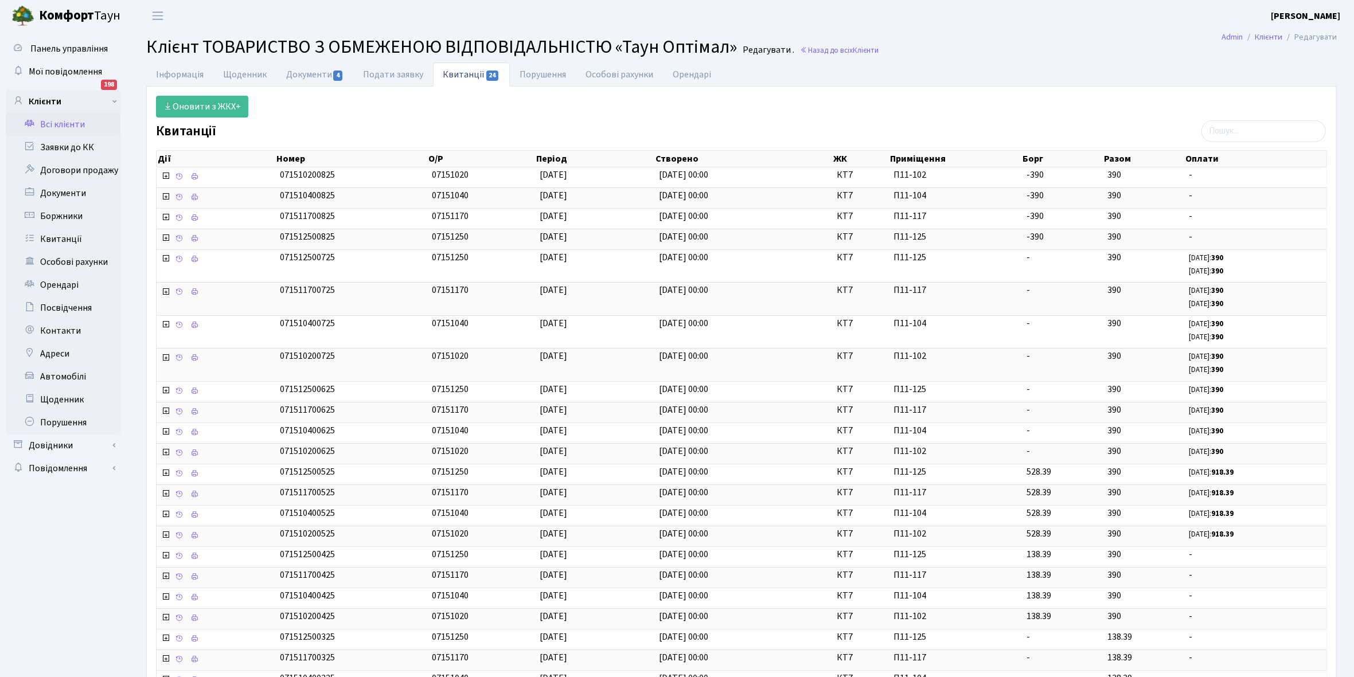
click at [72, 127] on link "Всі клієнти" at bounding box center [63, 124] width 115 height 23
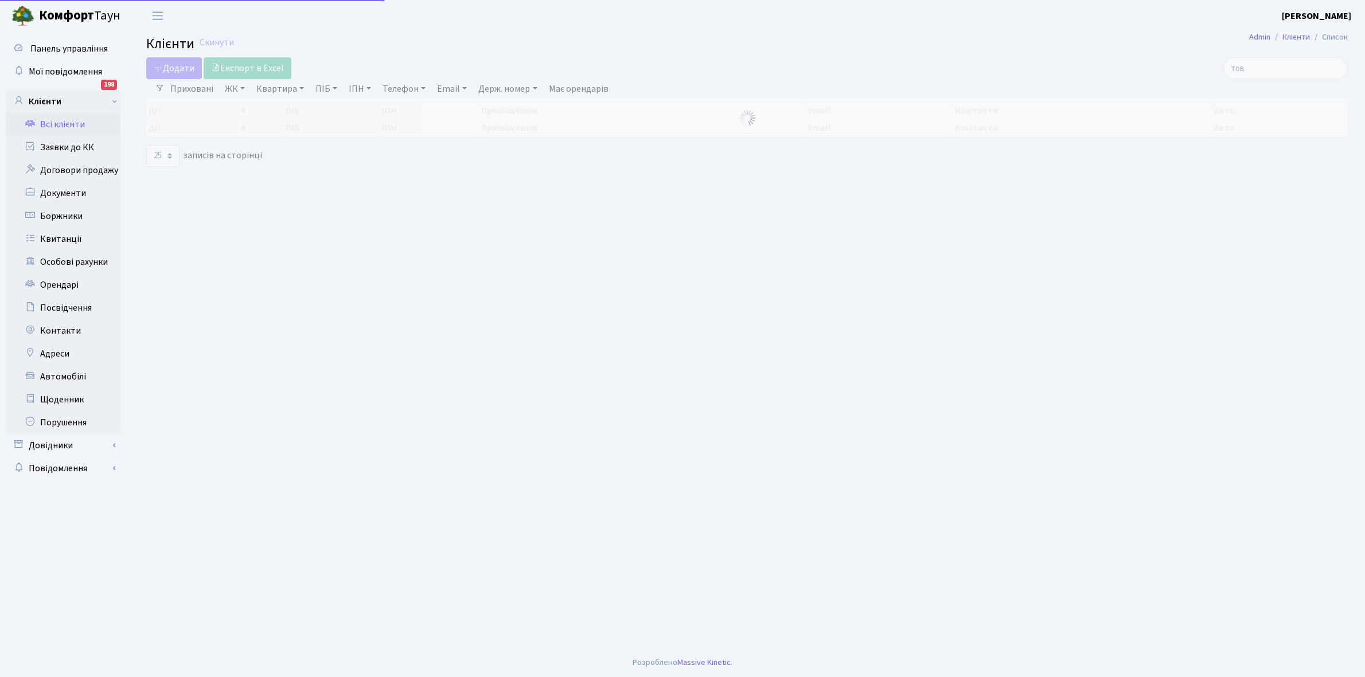
select select "25"
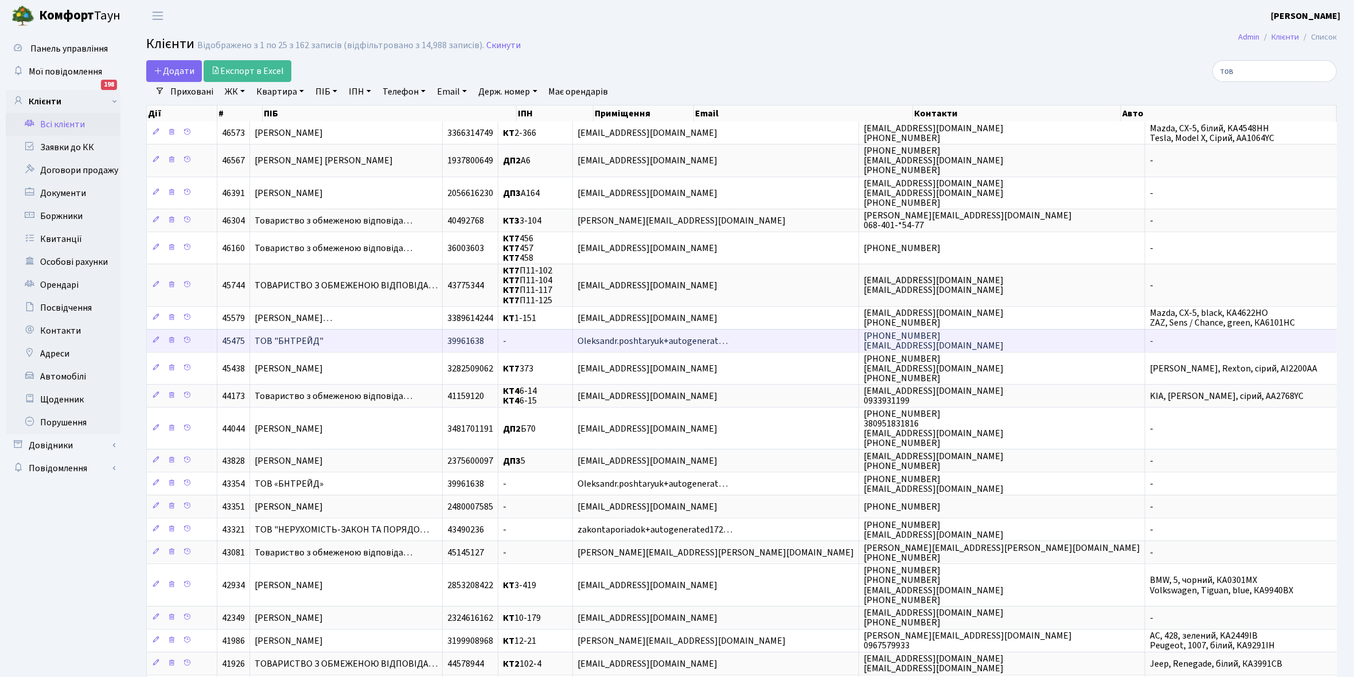
click at [367, 335] on td "ТОВ "БНТРЕЙД"" at bounding box center [346, 340] width 193 height 23
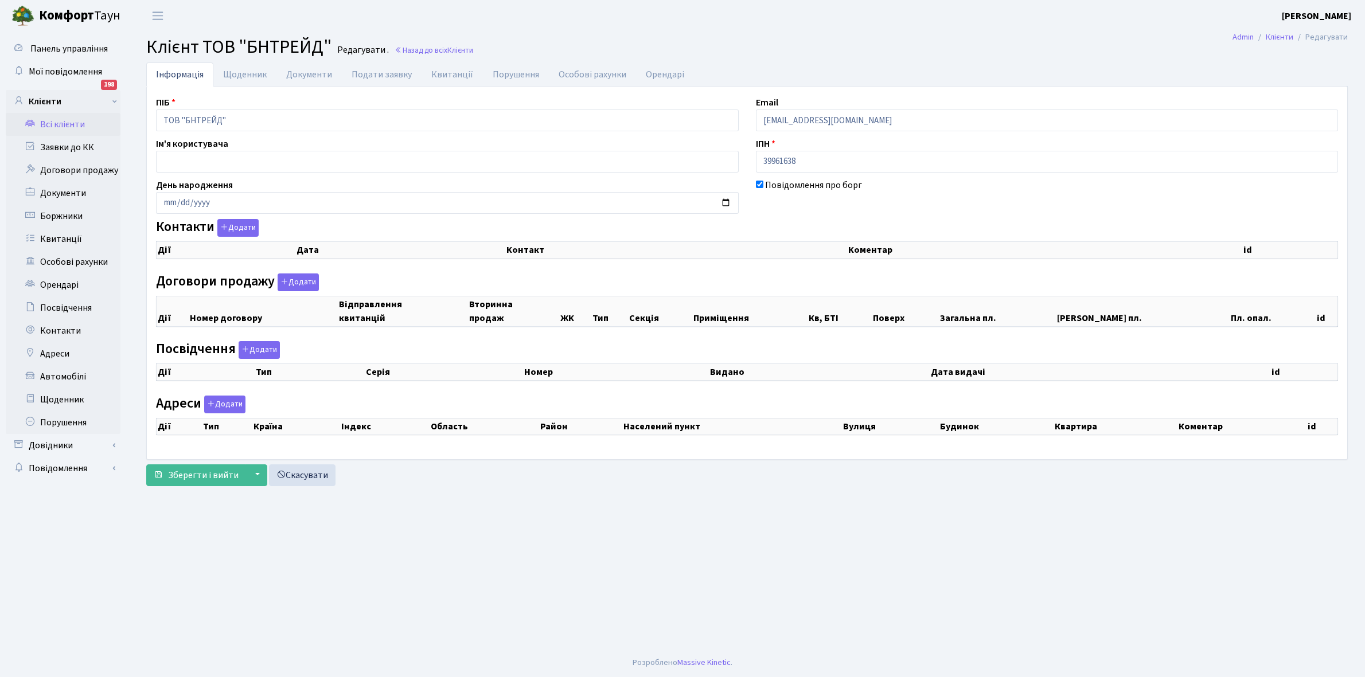
checkbox input "true"
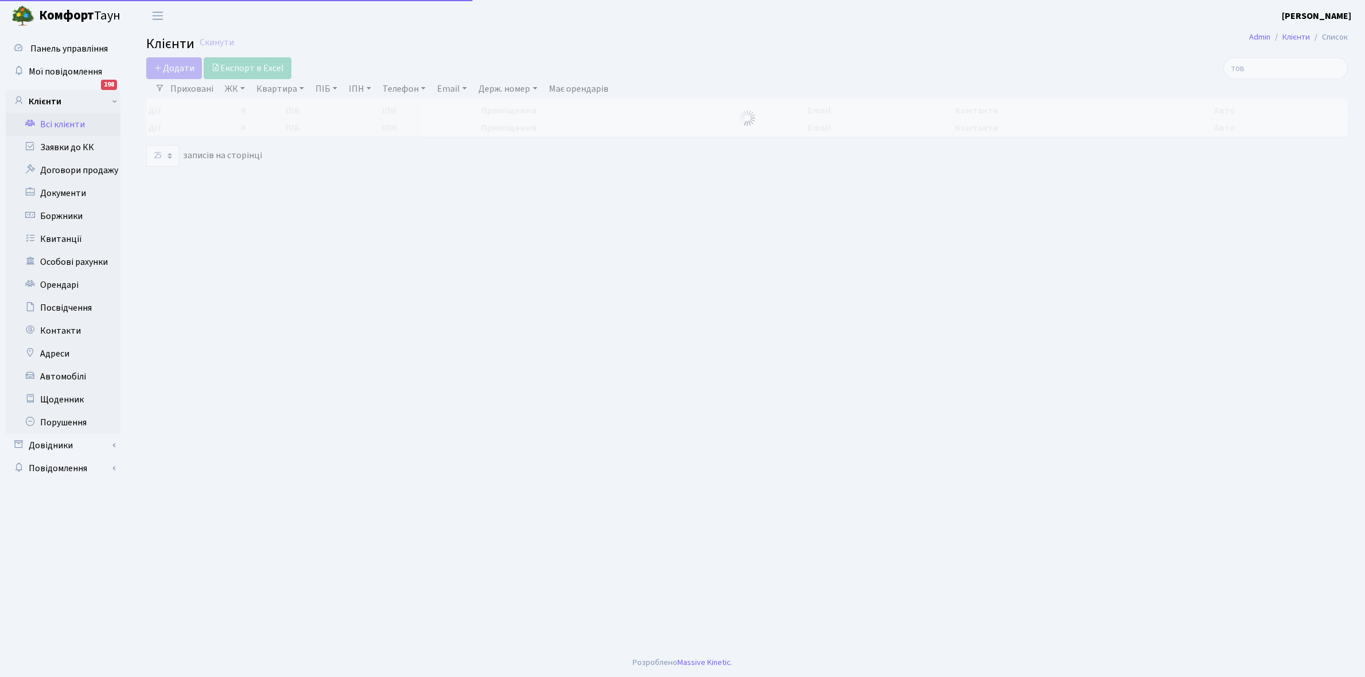
select select "25"
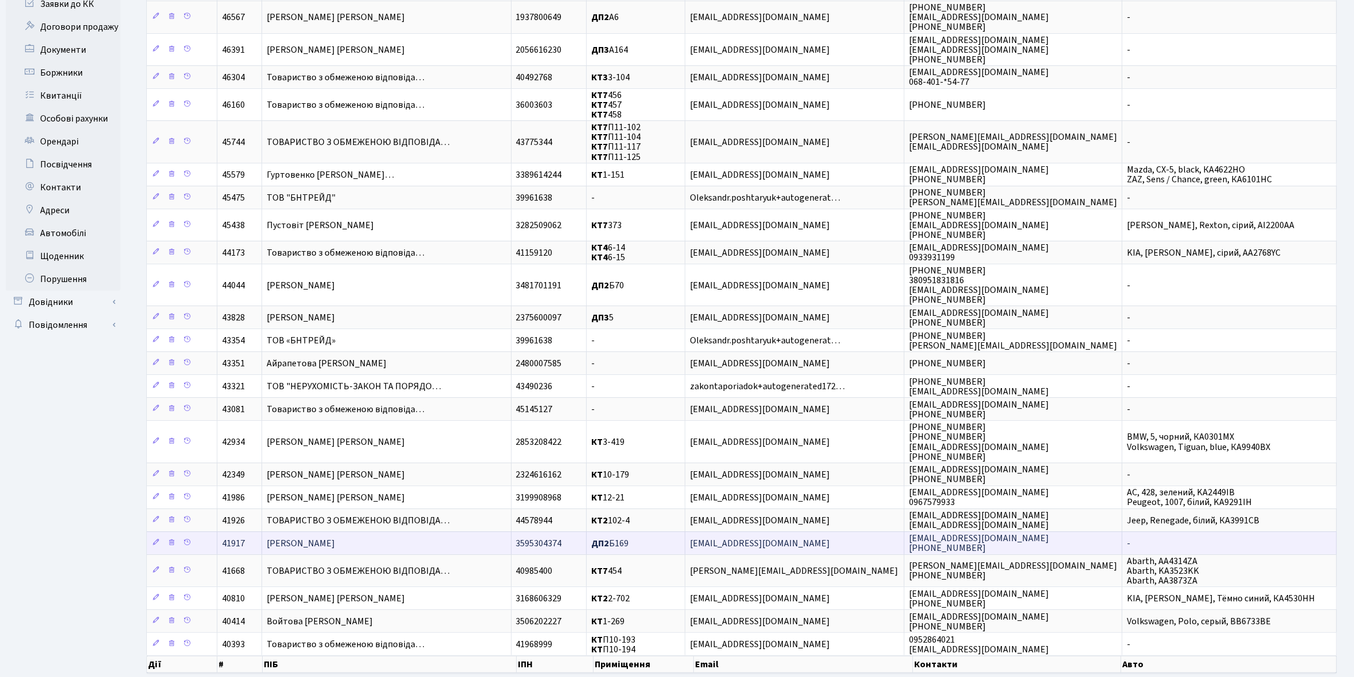
scroll to position [201, 0]
